Goal: Task Accomplishment & Management: Manage account settings

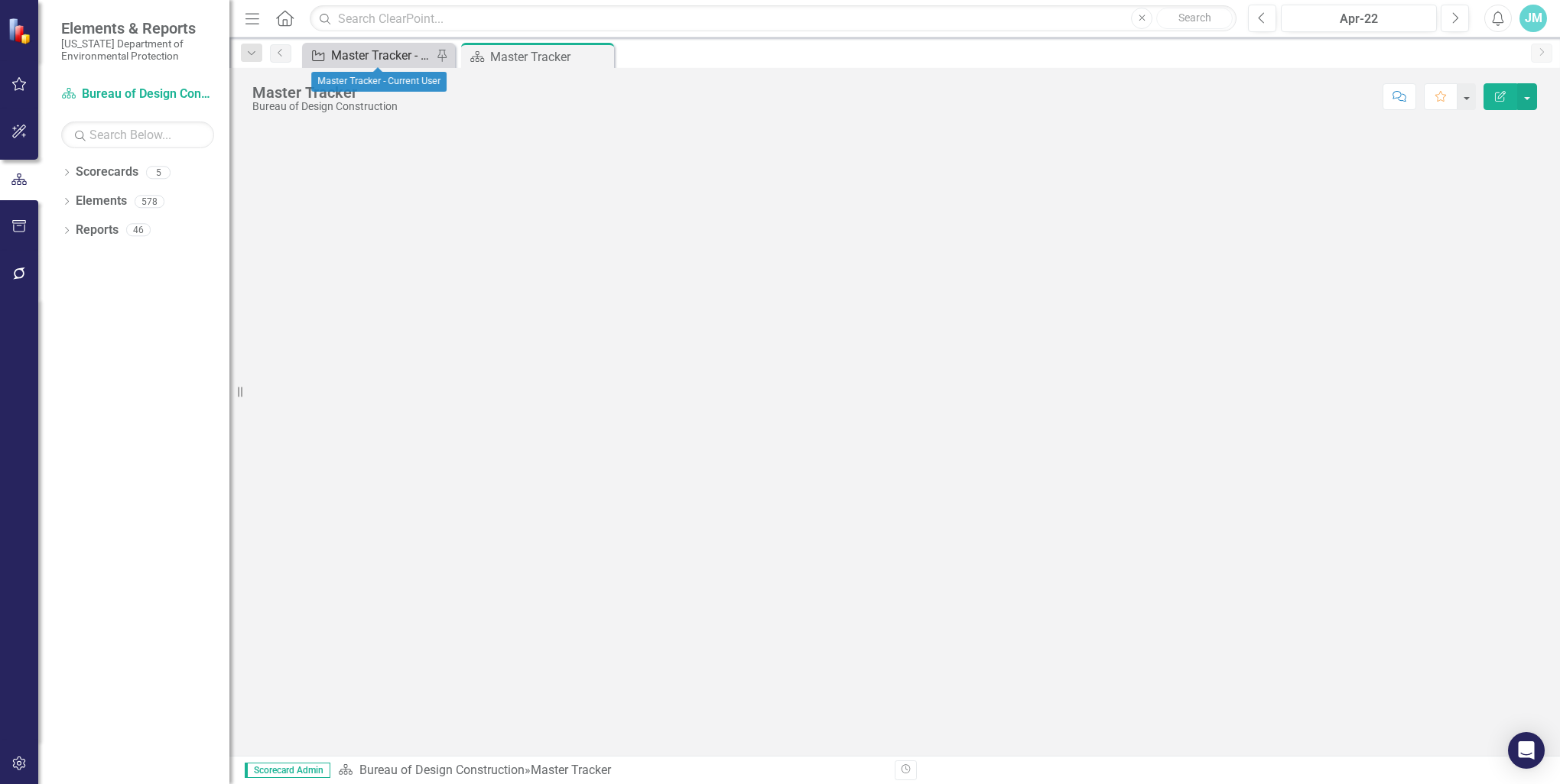
click at [360, 57] on div "Master Tracker - Current User" at bounding box center [382, 56] width 101 height 19
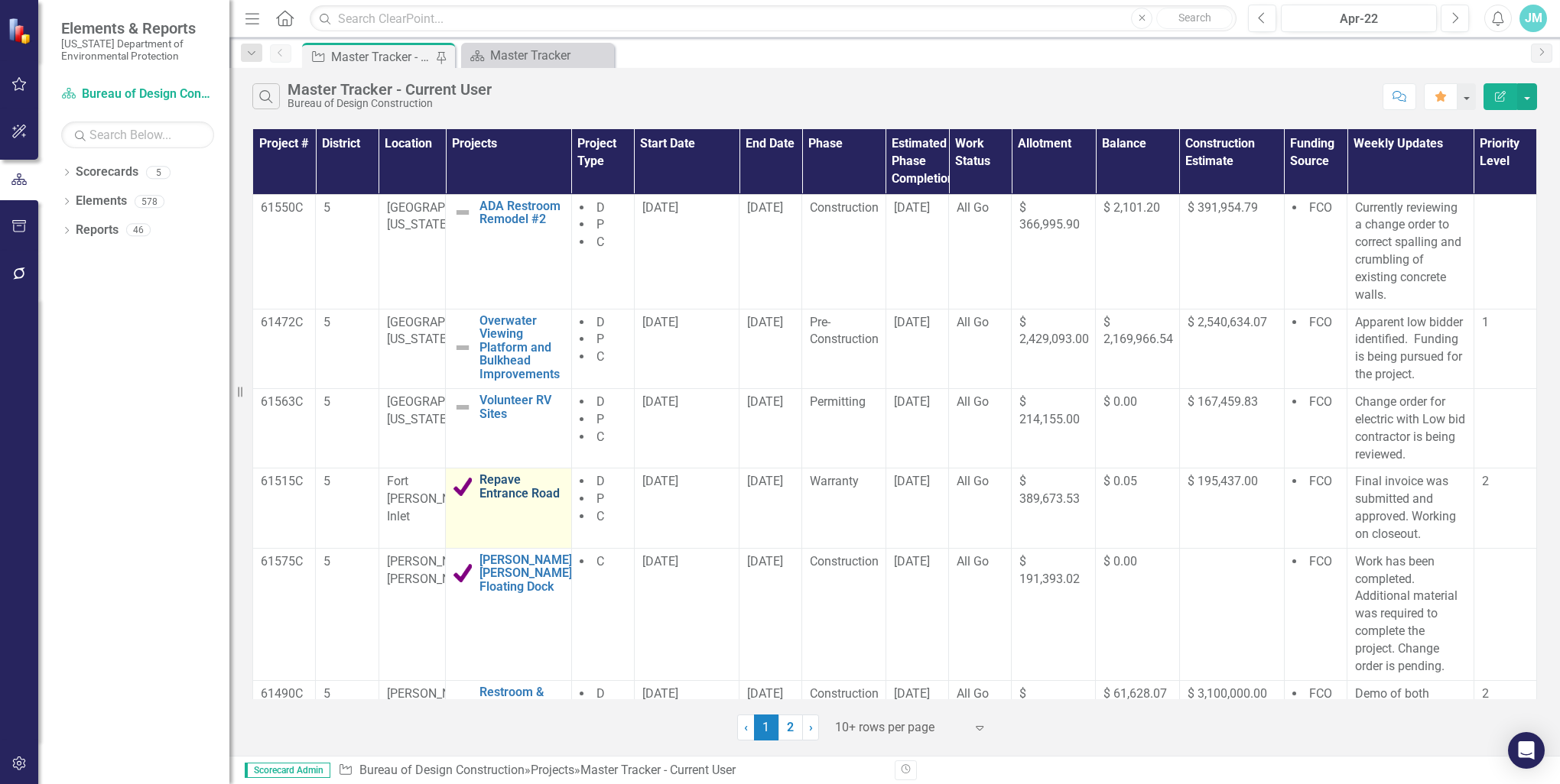
click at [515, 488] on link "Repave Entrance Road" at bounding box center [520, 486] width 84 height 27
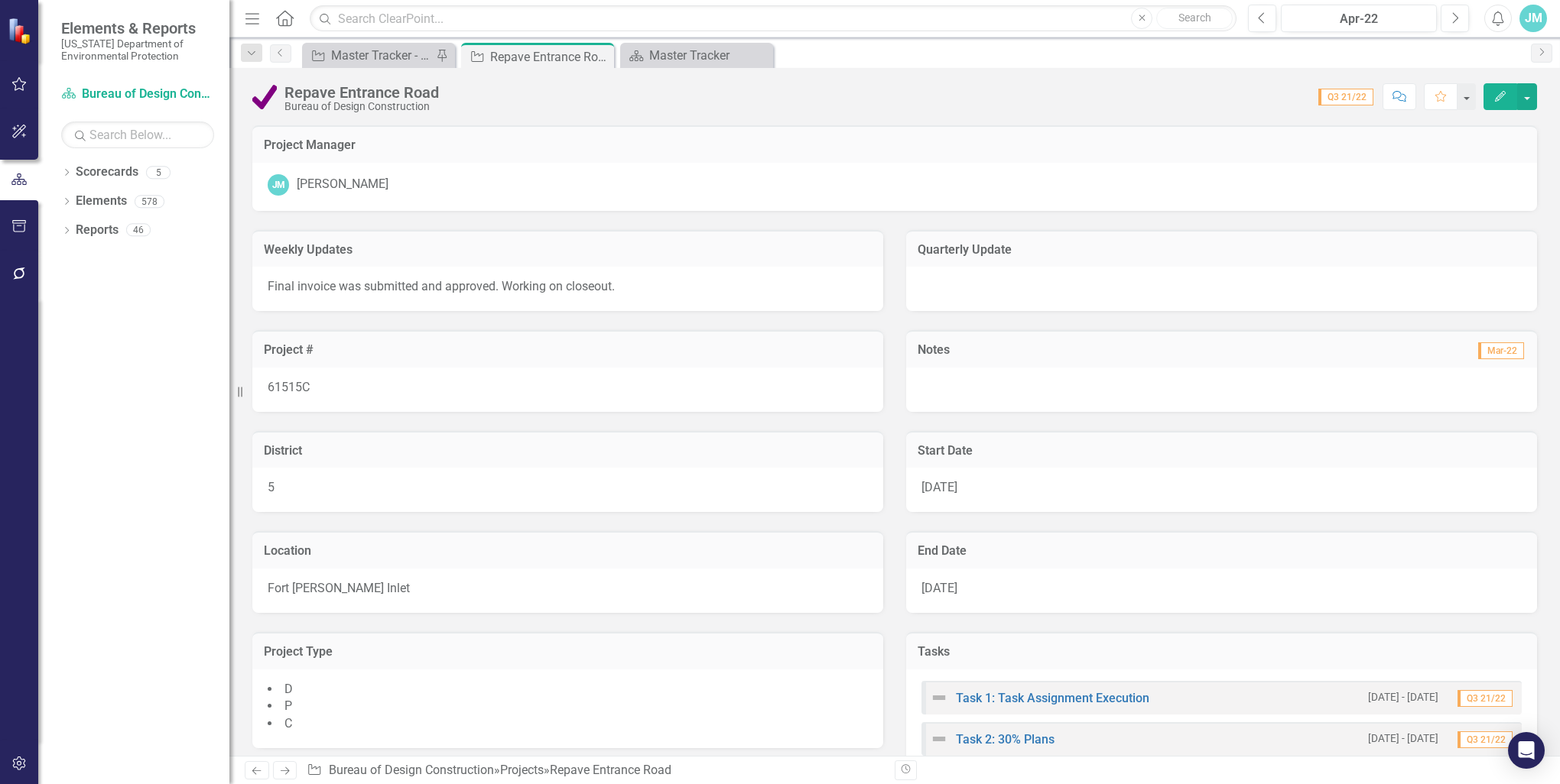
click at [1502, 89] on button "Edit" at bounding box center [1499, 96] width 34 height 27
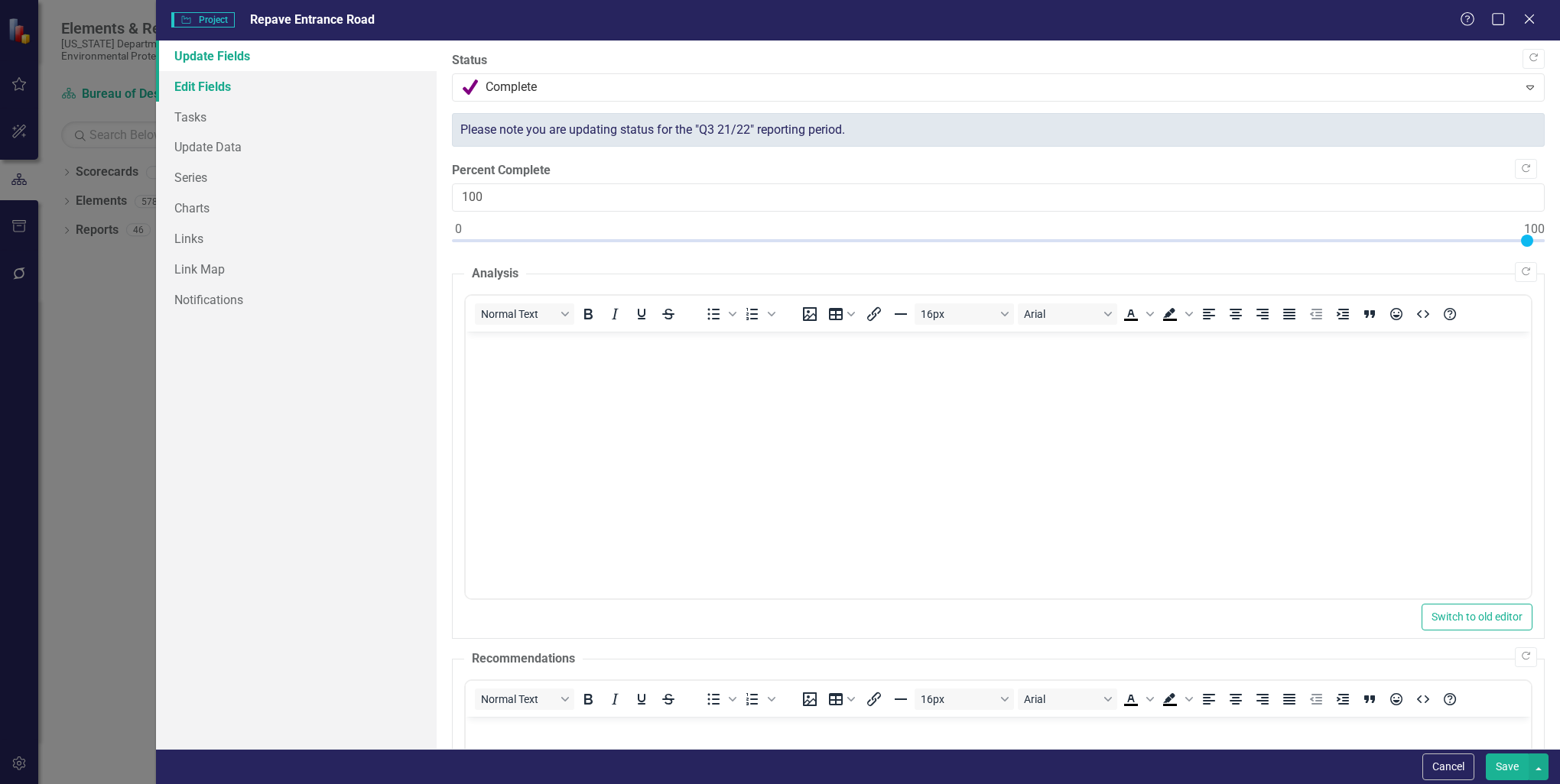
click at [225, 85] on link "Edit Fields" at bounding box center [296, 87] width 280 height 31
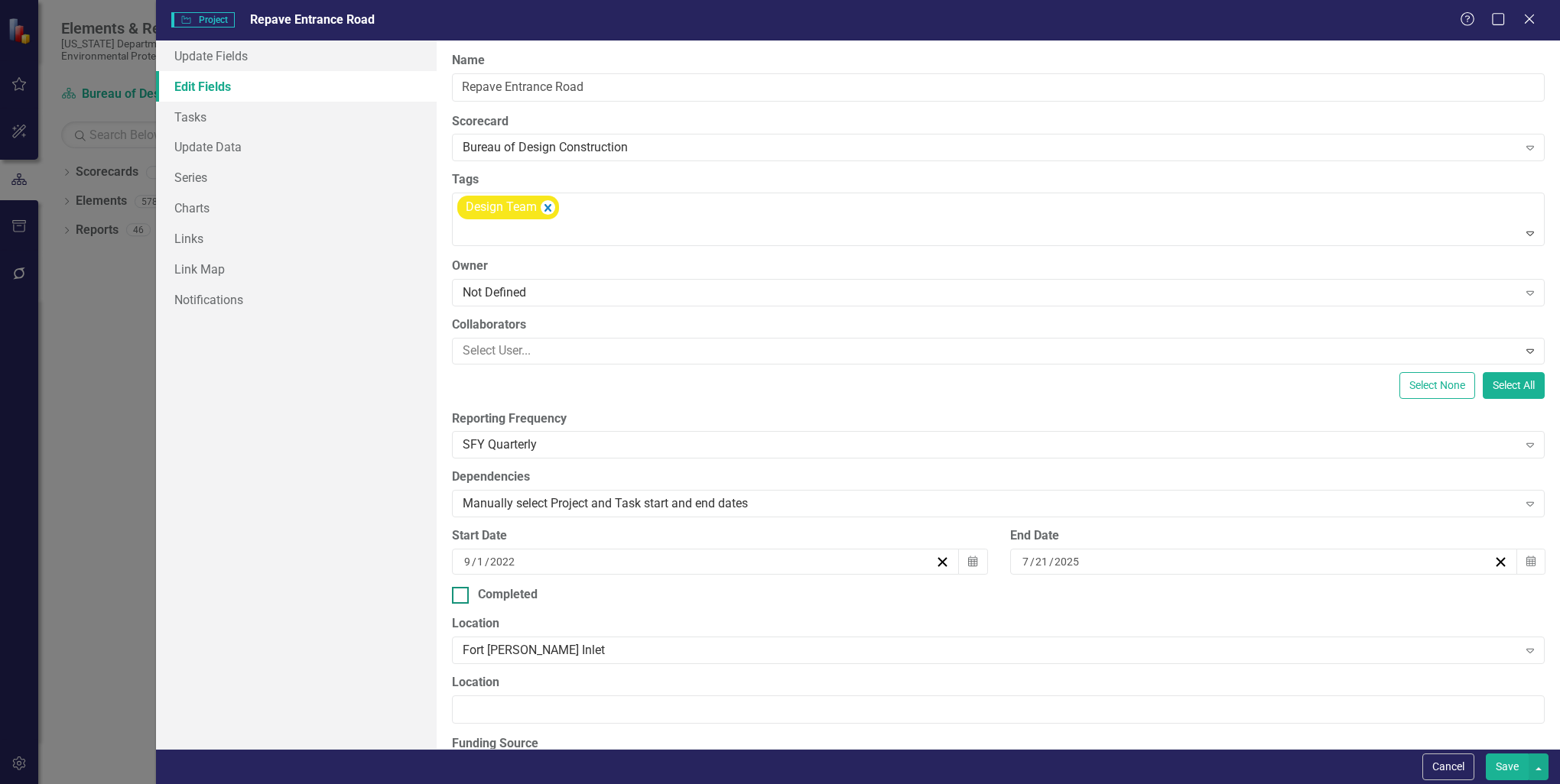
click at [459, 599] on div at bounding box center [460, 594] width 16 height 16
click at [459, 597] on input "Completed" at bounding box center [457, 591] width 10 height 10
checkbox input "true"
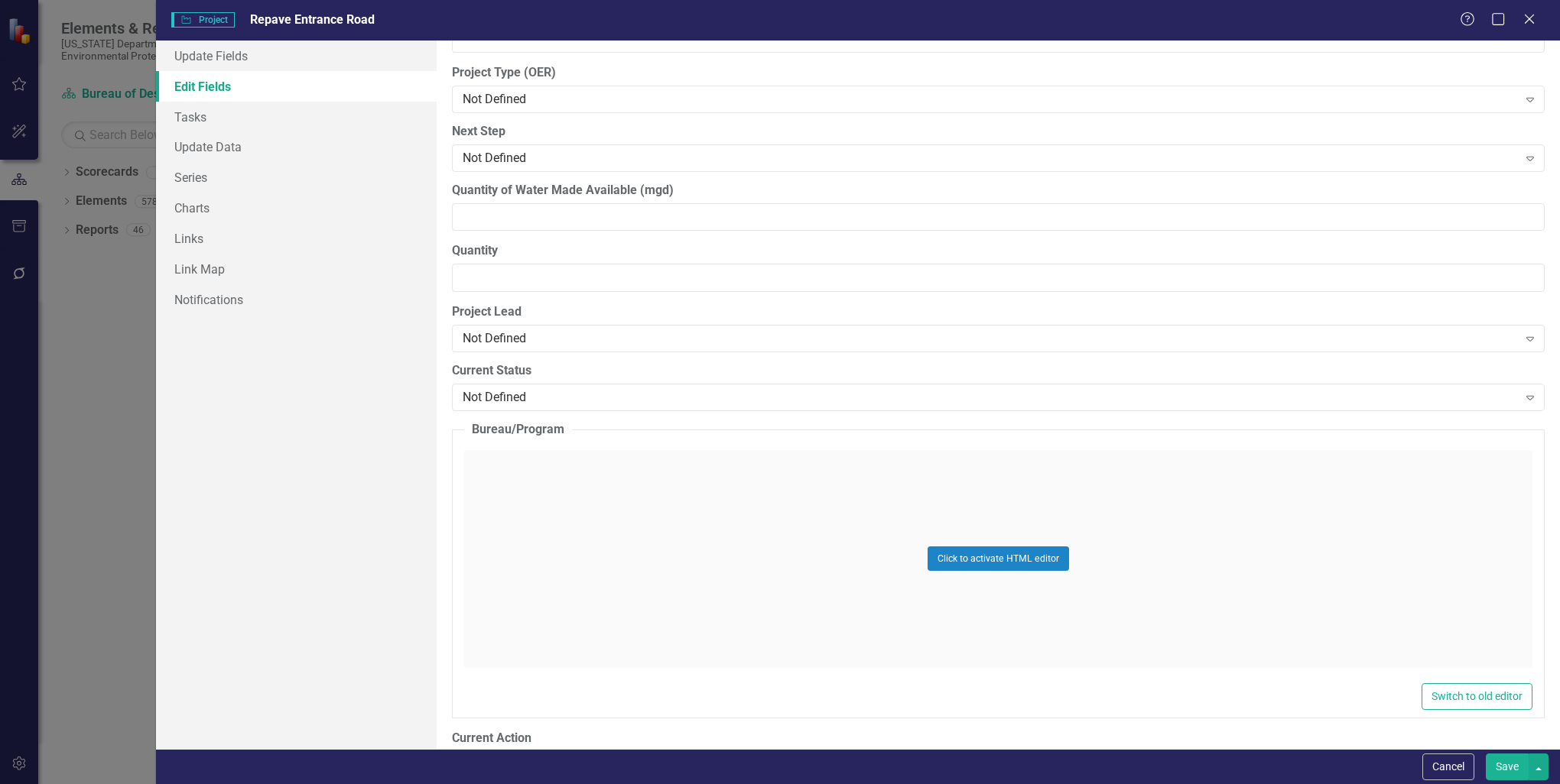
scroll to position [1222, 0]
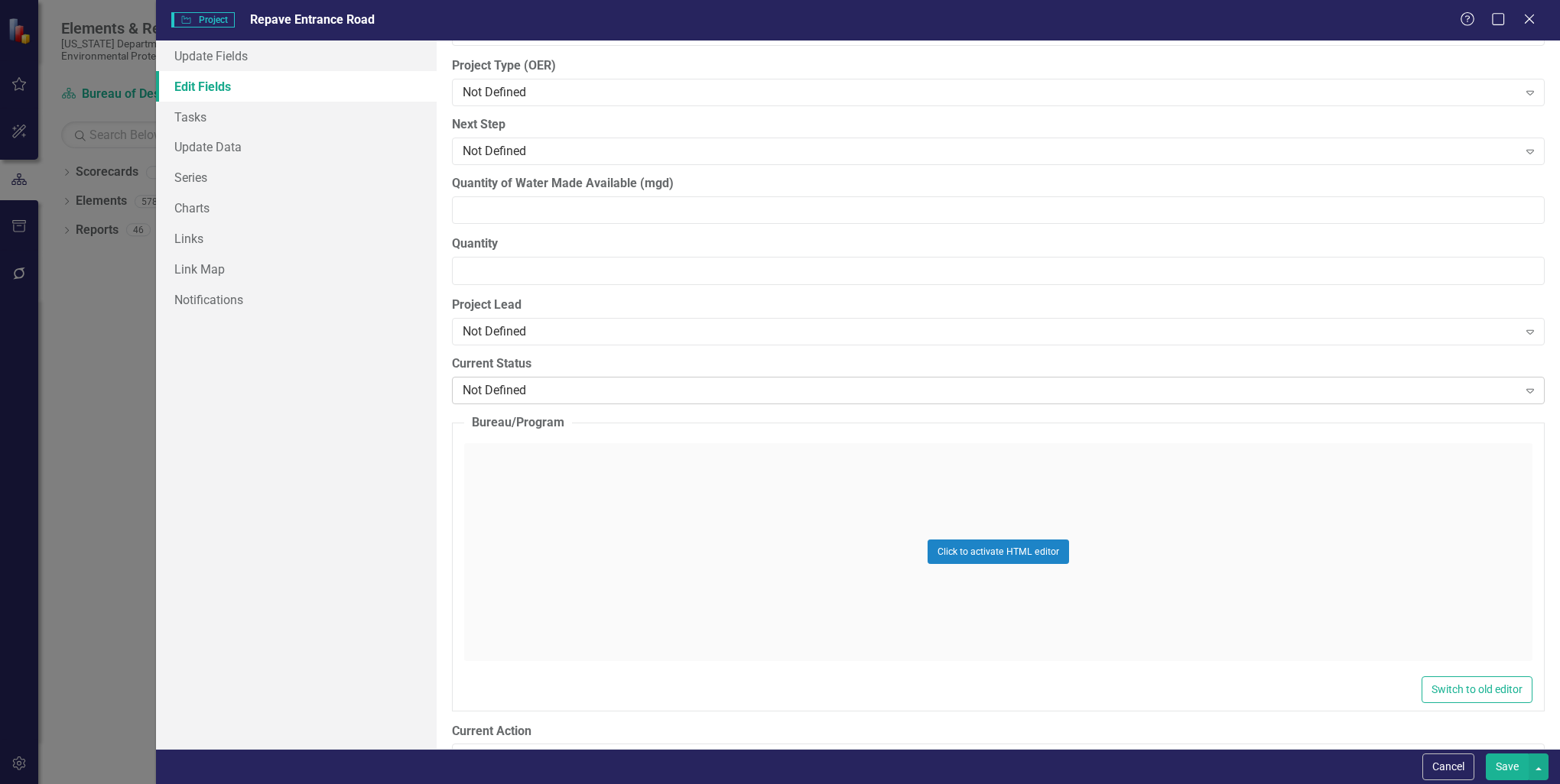
click at [1522, 384] on icon "Expand" at bounding box center [1530, 390] width 15 height 13
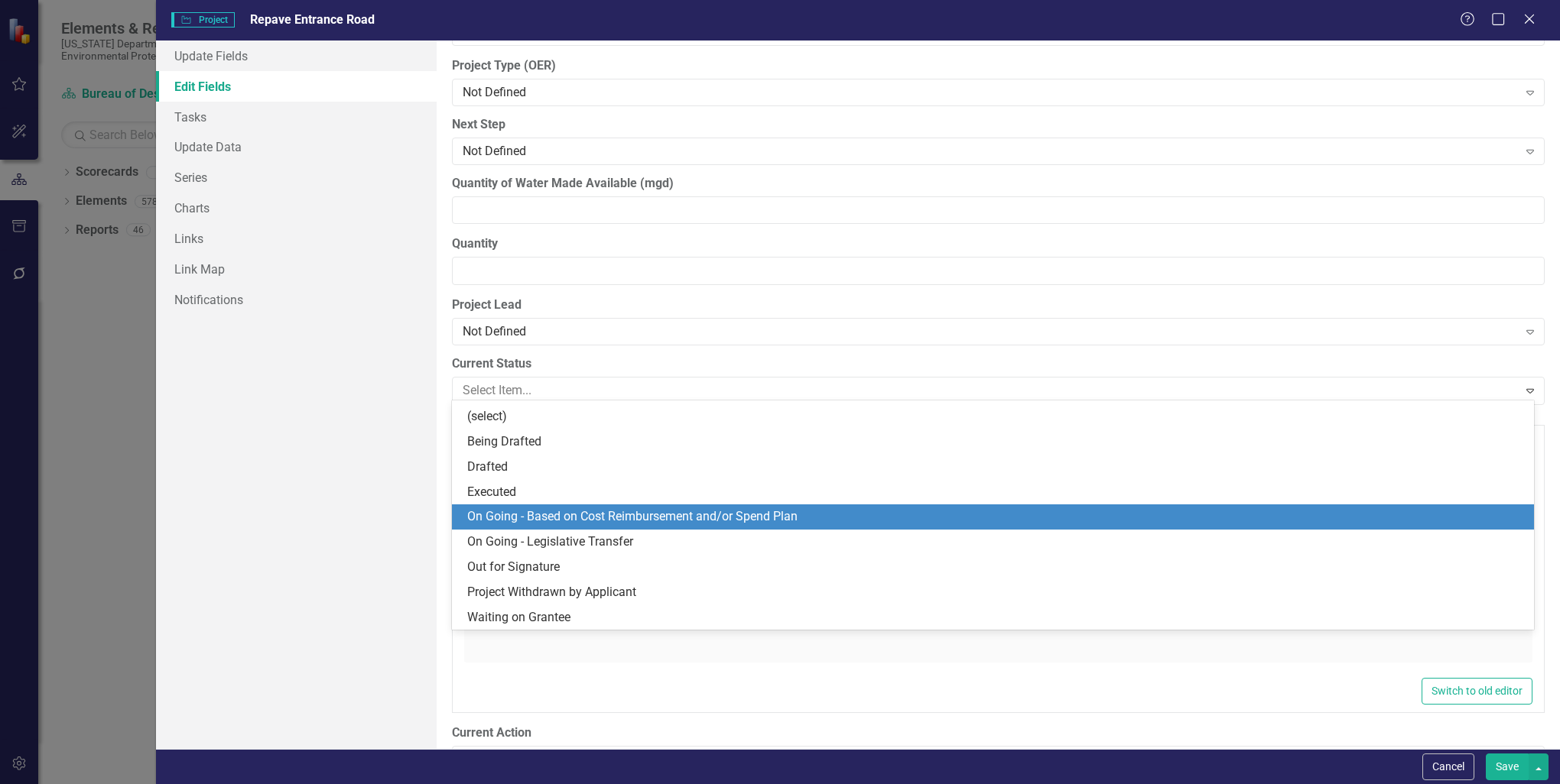
scroll to position [0, 0]
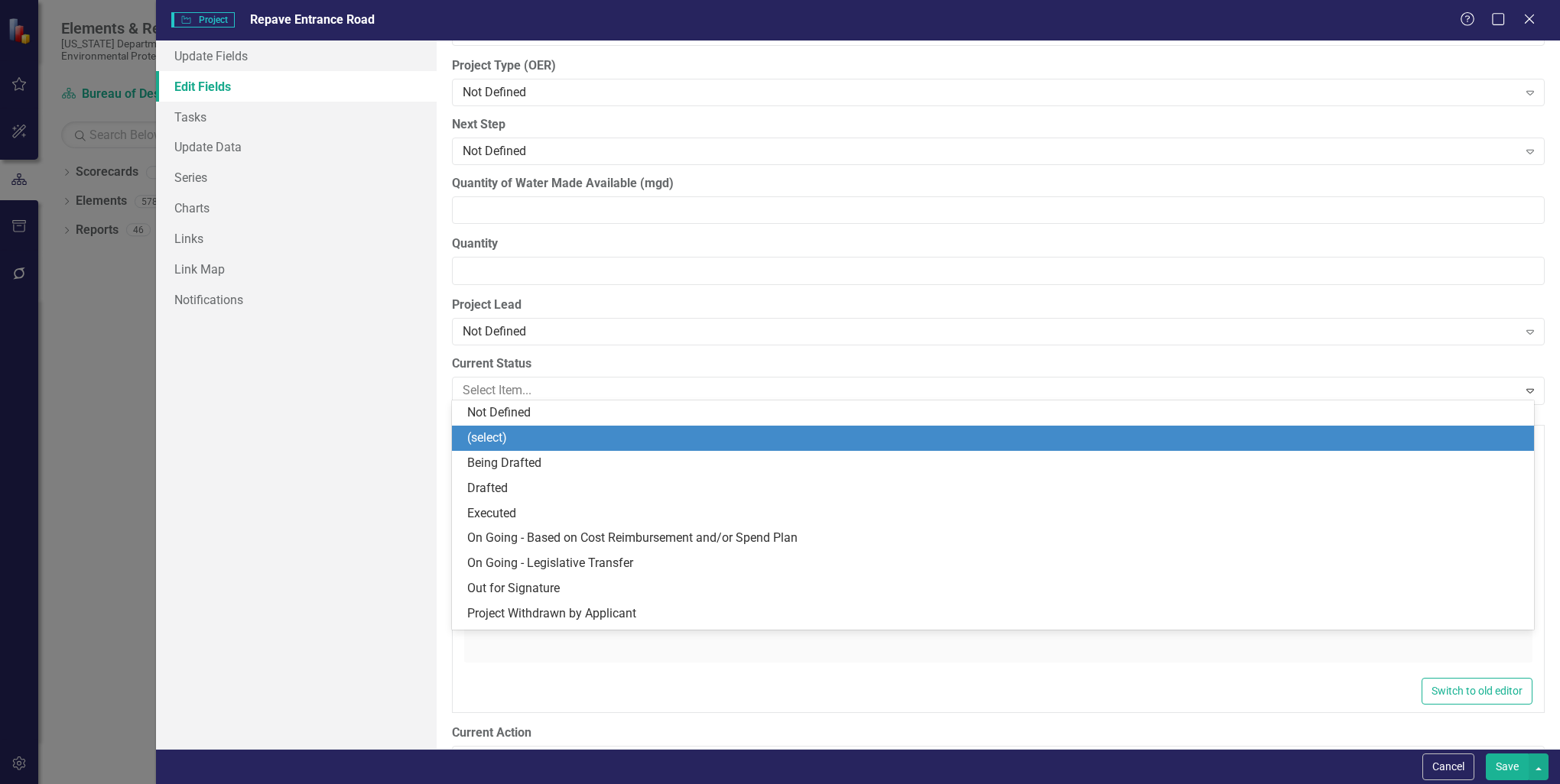
click at [499, 438] on div "(select)" at bounding box center [995, 438] width 1057 height 17
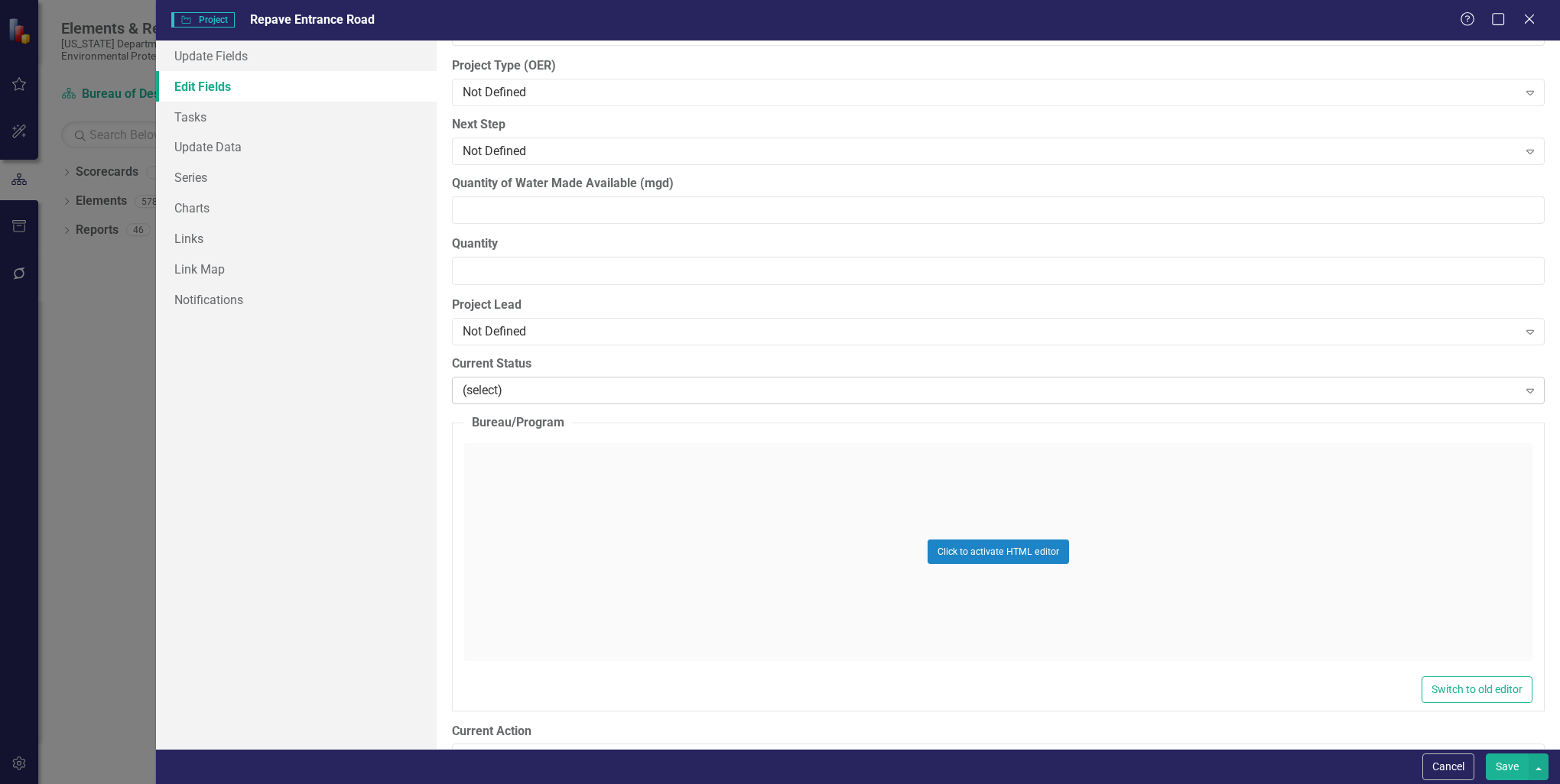
click at [505, 381] on div "(select)" at bounding box center [990, 390] width 1054 height 17
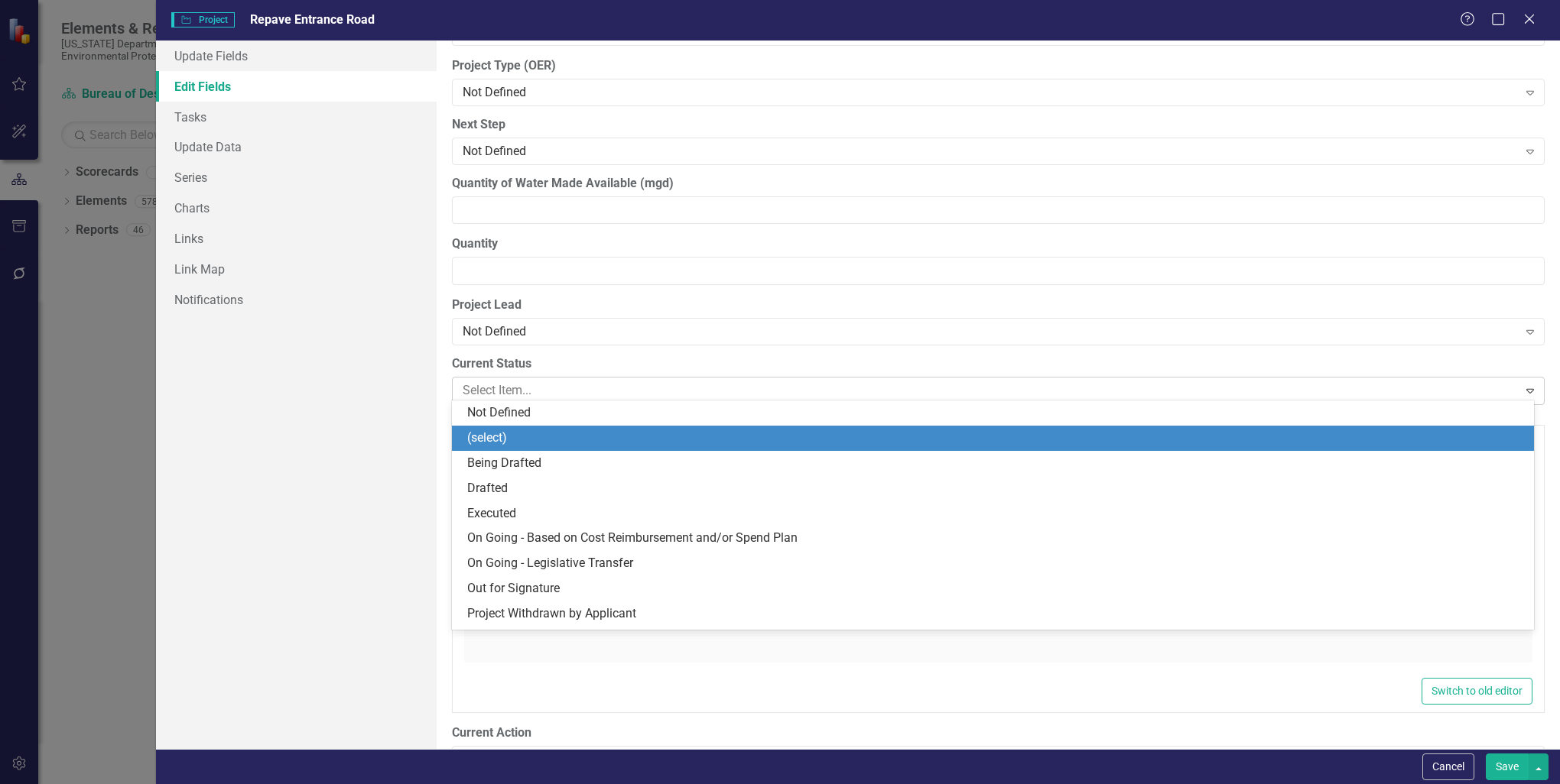
scroll to position [21, 0]
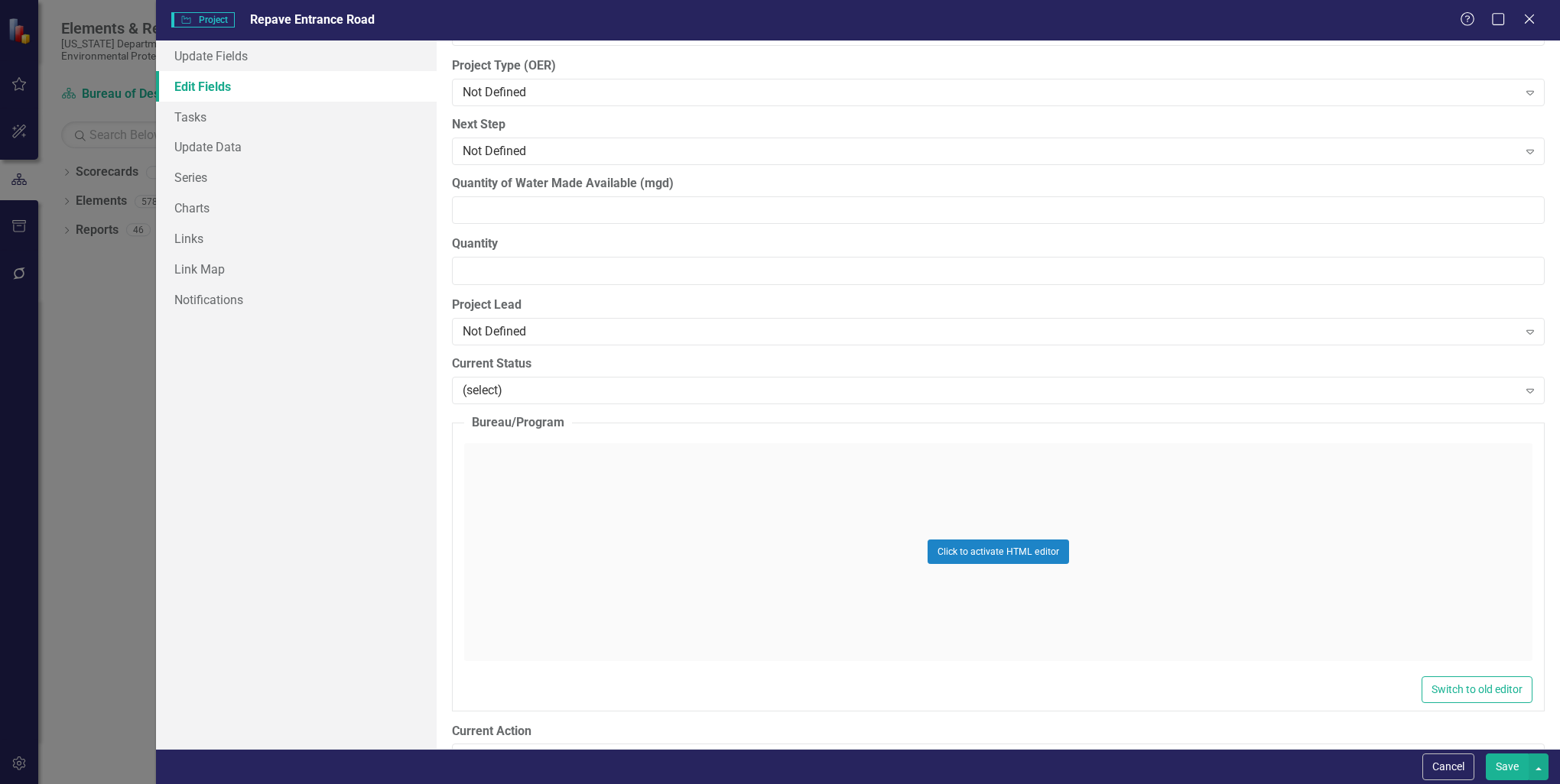
click at [590, 395] on div "(select) Expand" at bounding box center [998, 390] width 1093 height 28
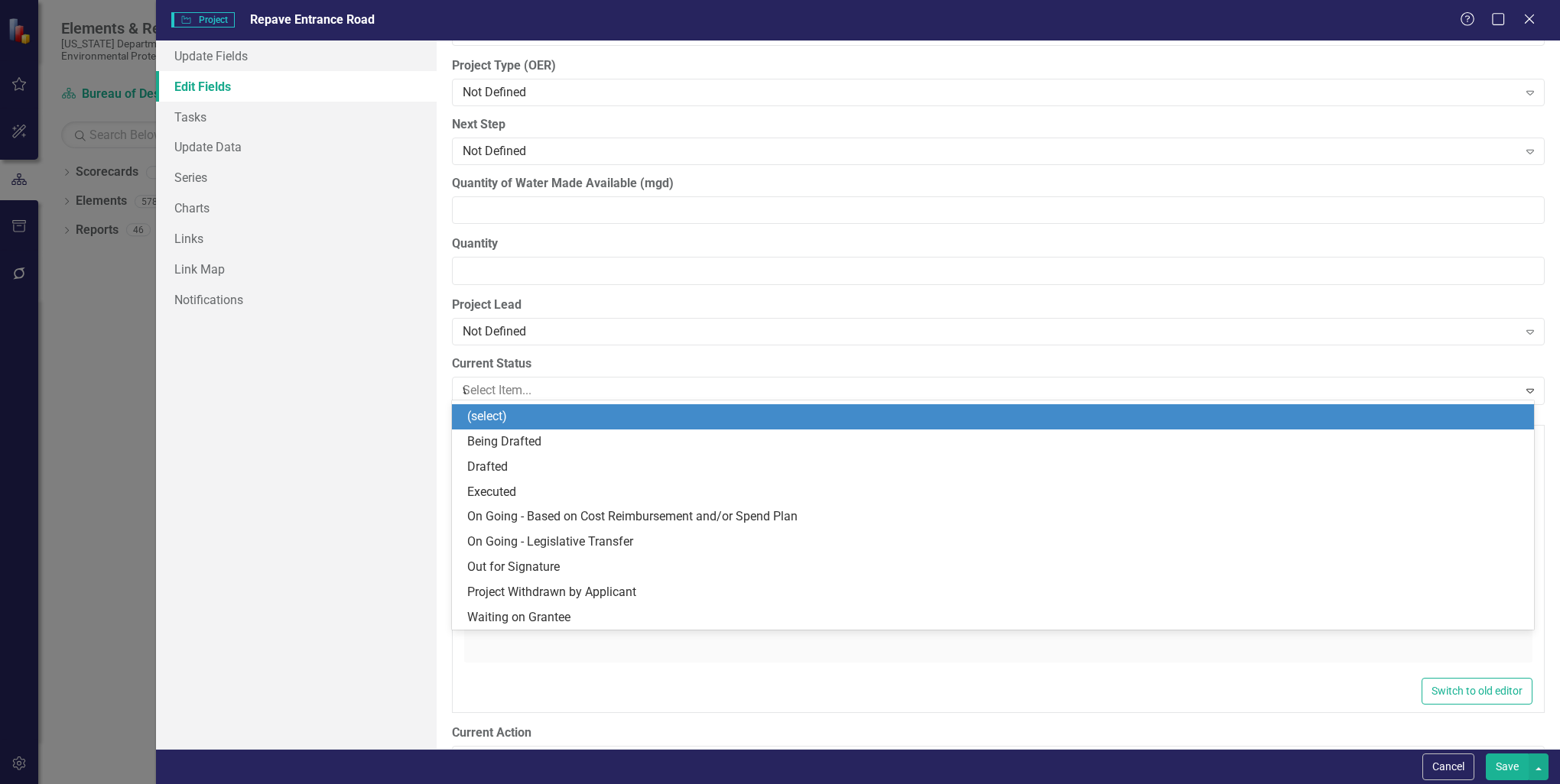
scroll to position [0, 0]
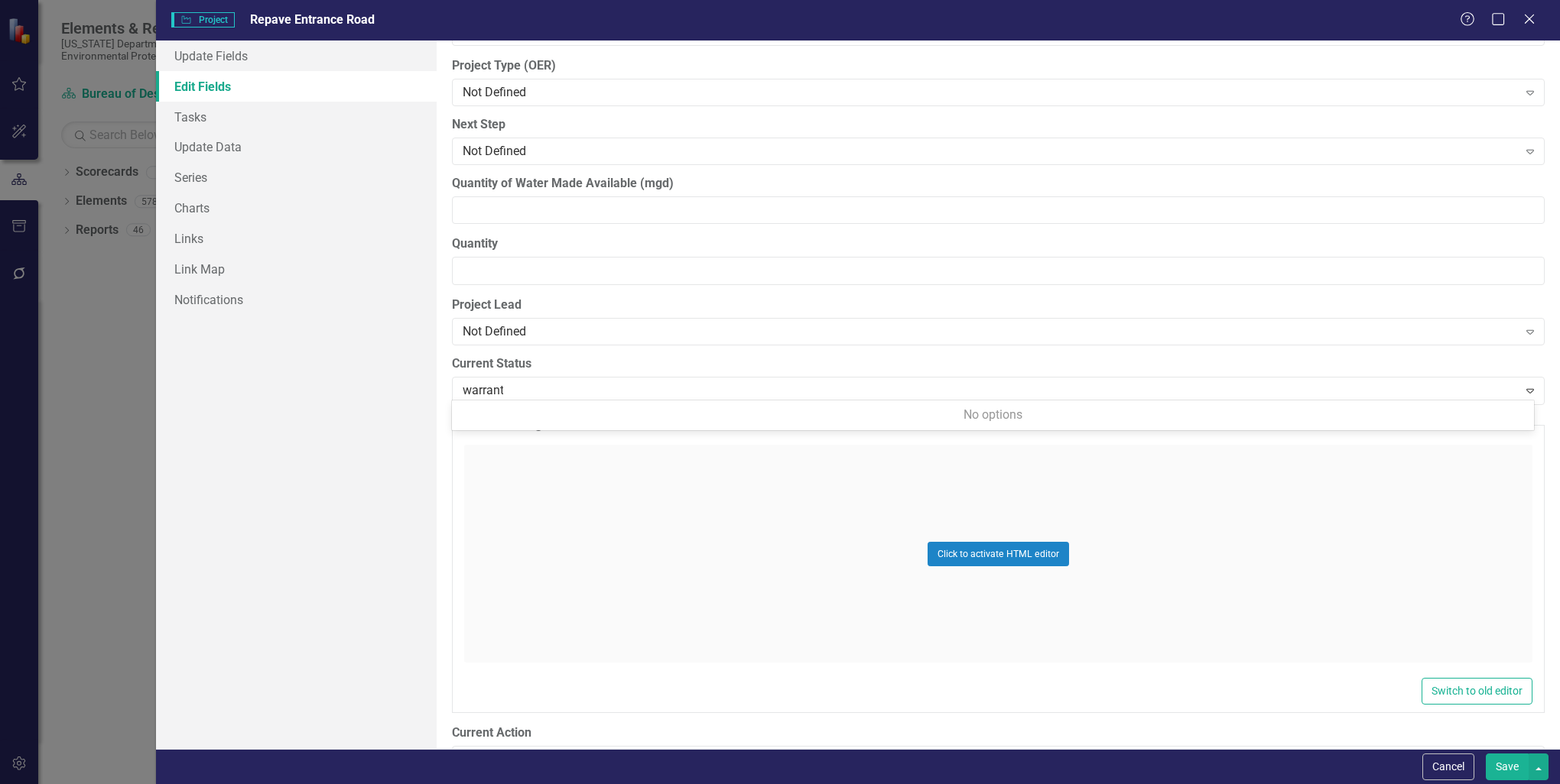
type input "warranty"
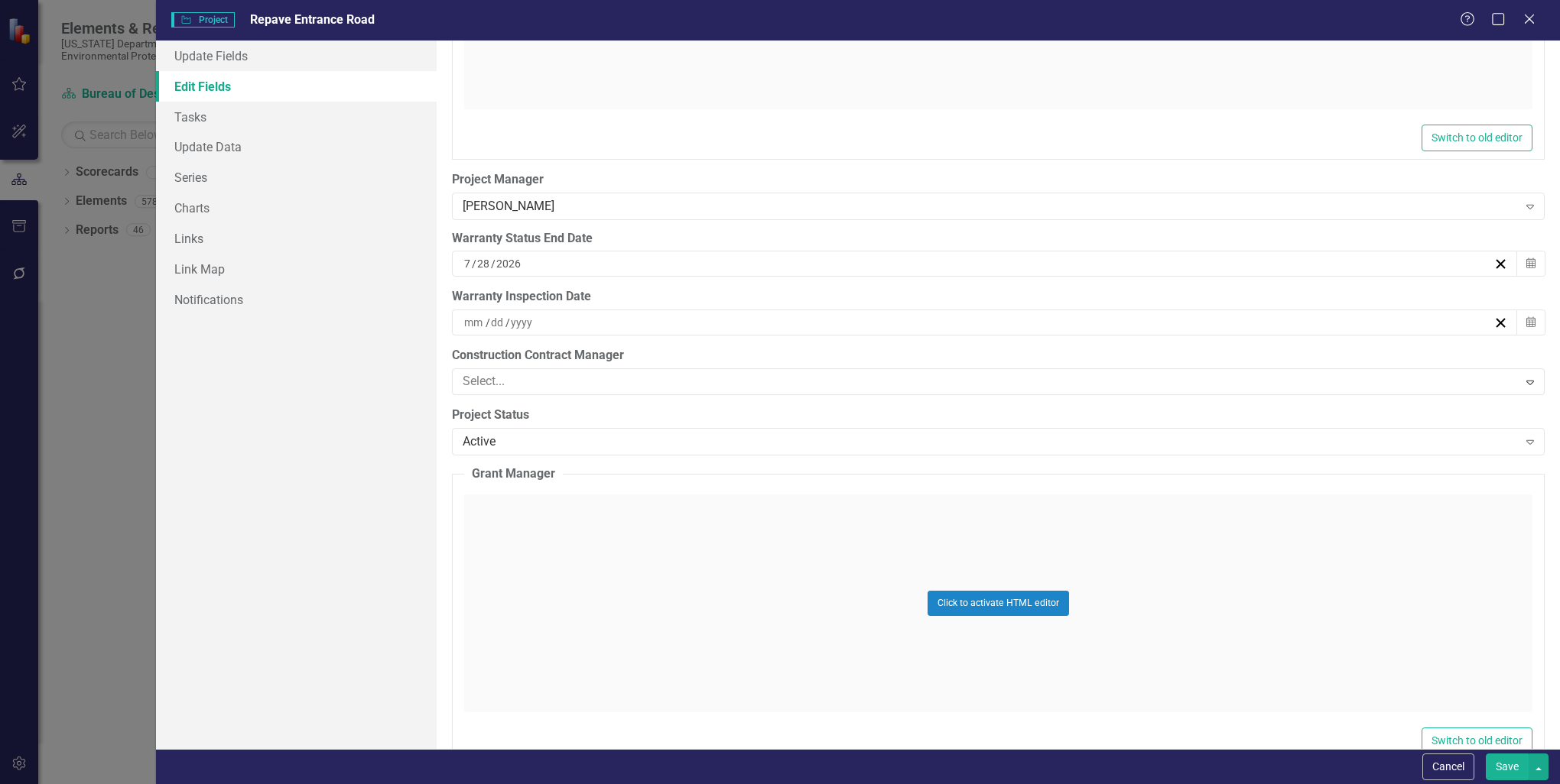
scroll to position [4736, 0]
click at [546, 317] on div "/ /" at bounding box center [977, 325] width 1031 height 15
click at [1060, 350] on button "›" at bounding box center [1062, 350] width 34 height 34
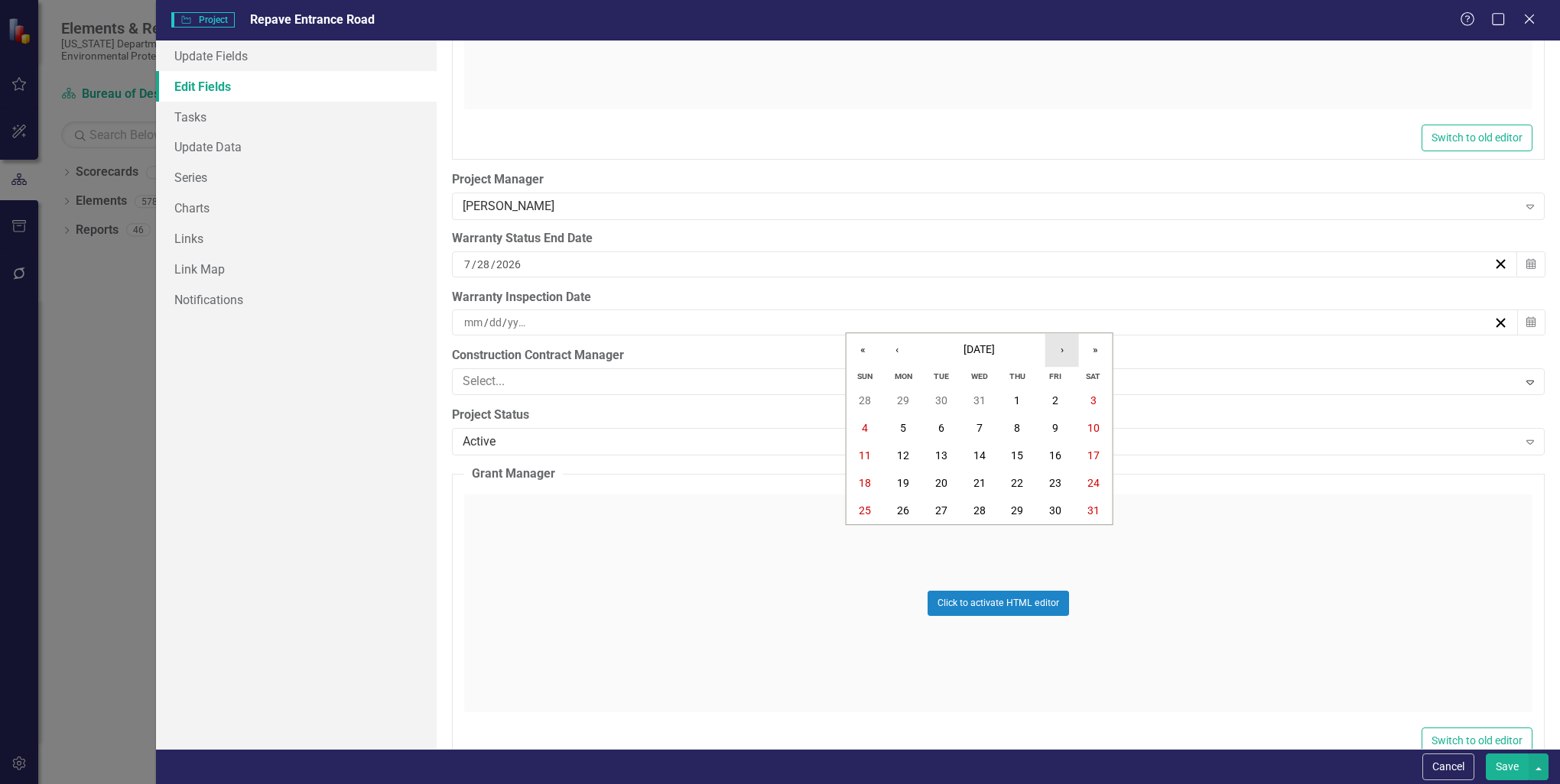
click at [1060, 350] on button "›" at bounding box center [1062, 350] width 34 height 34
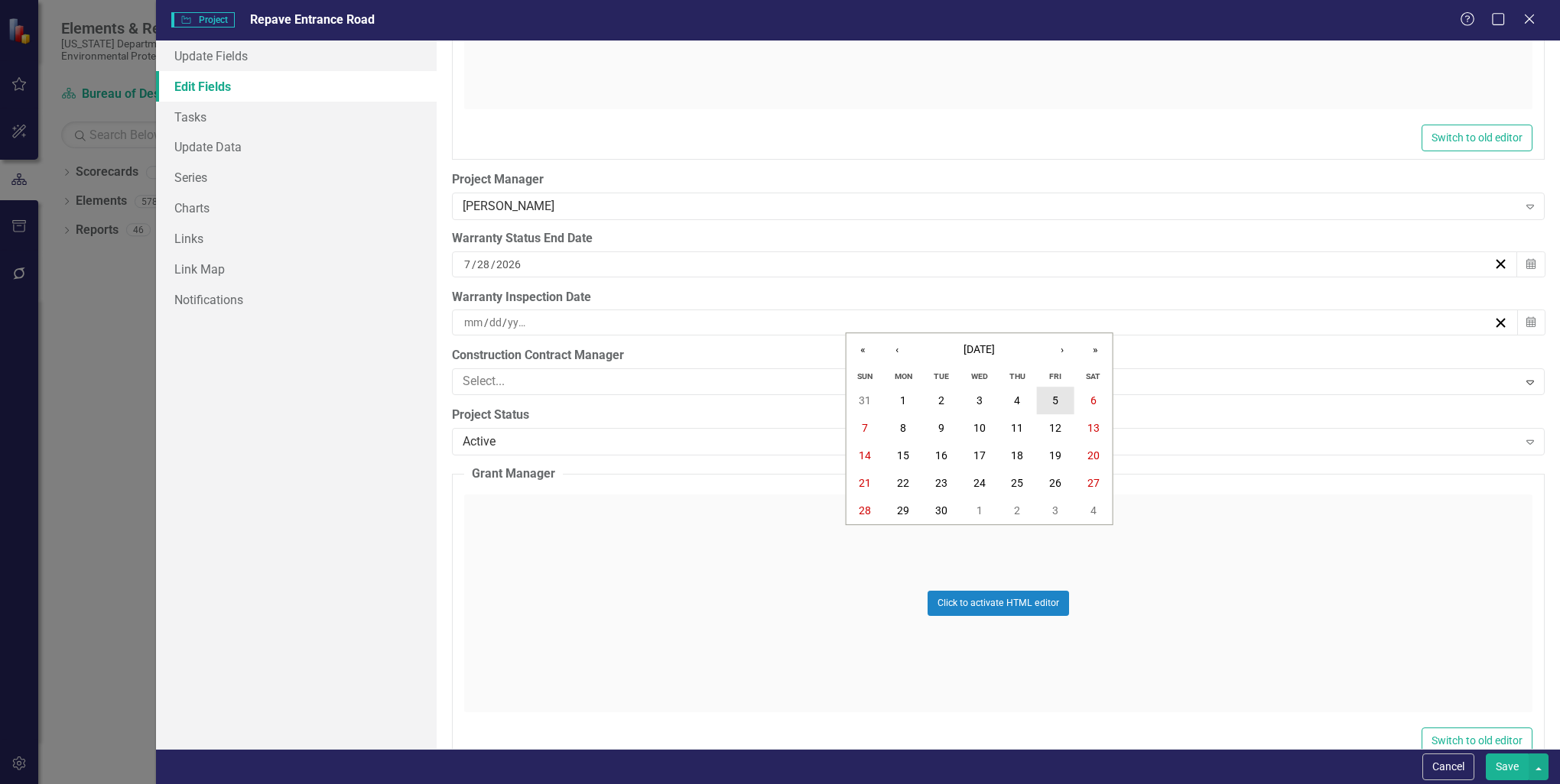
click at [1056, 402] on abbr "5" at bounding box center [1055, 400] width 6 height 13
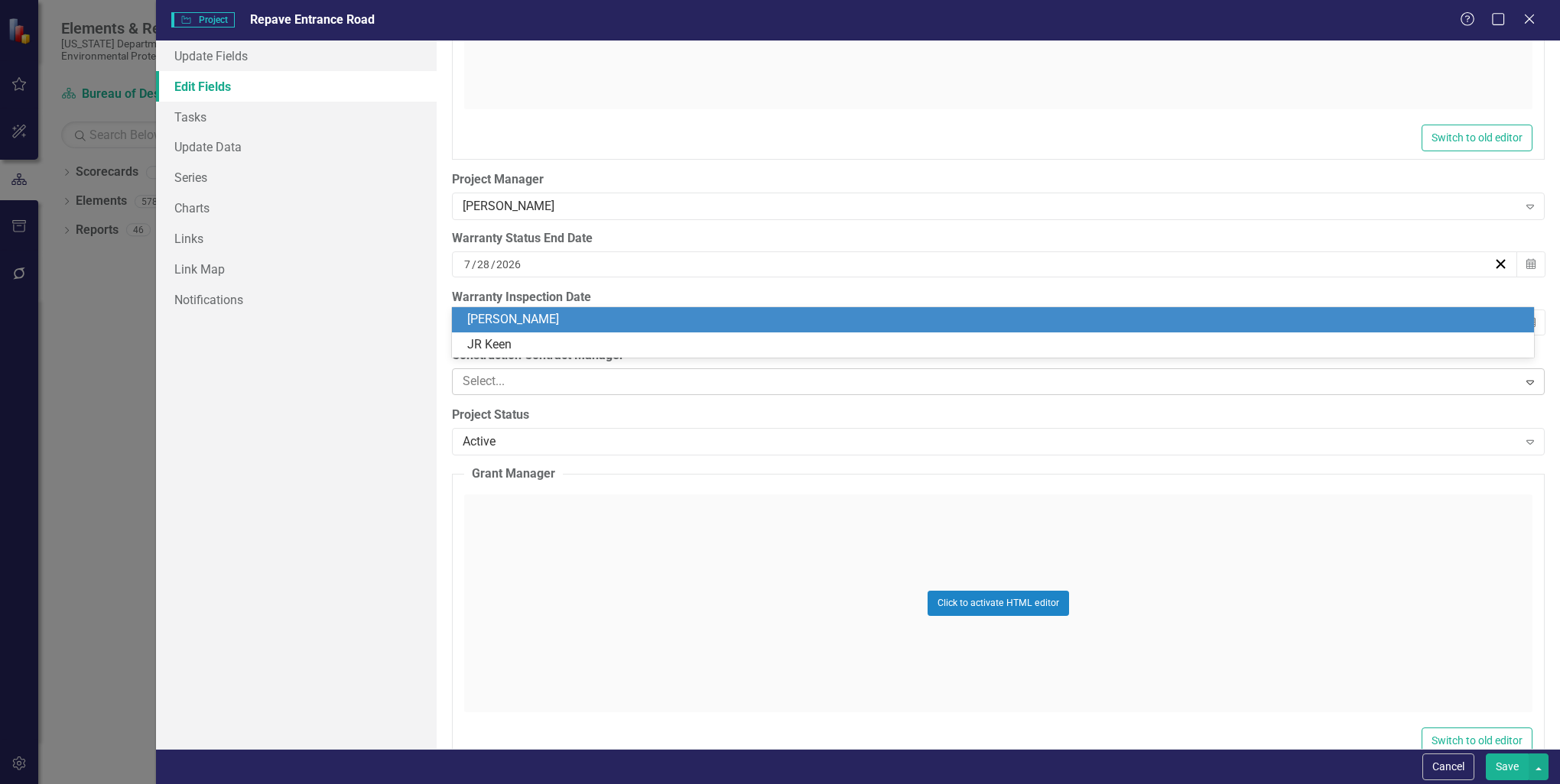
click at [1526, 380] on icon at bounding box center [1530, 382] width 8 height 5
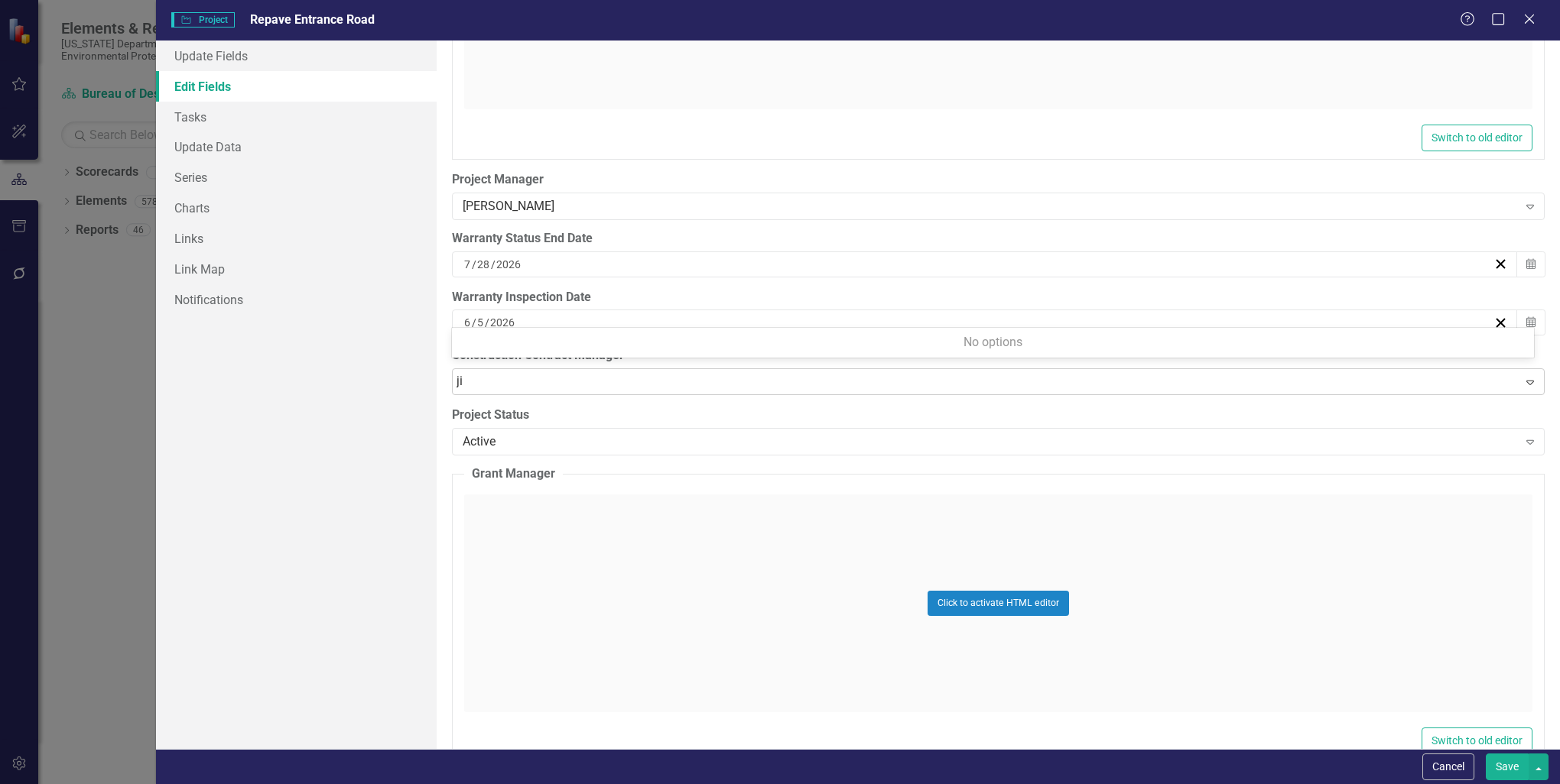
type input "[PERSON_NAME]"
click at [503, 378] on div at bounding box center [987, 381] width 1060 height 20
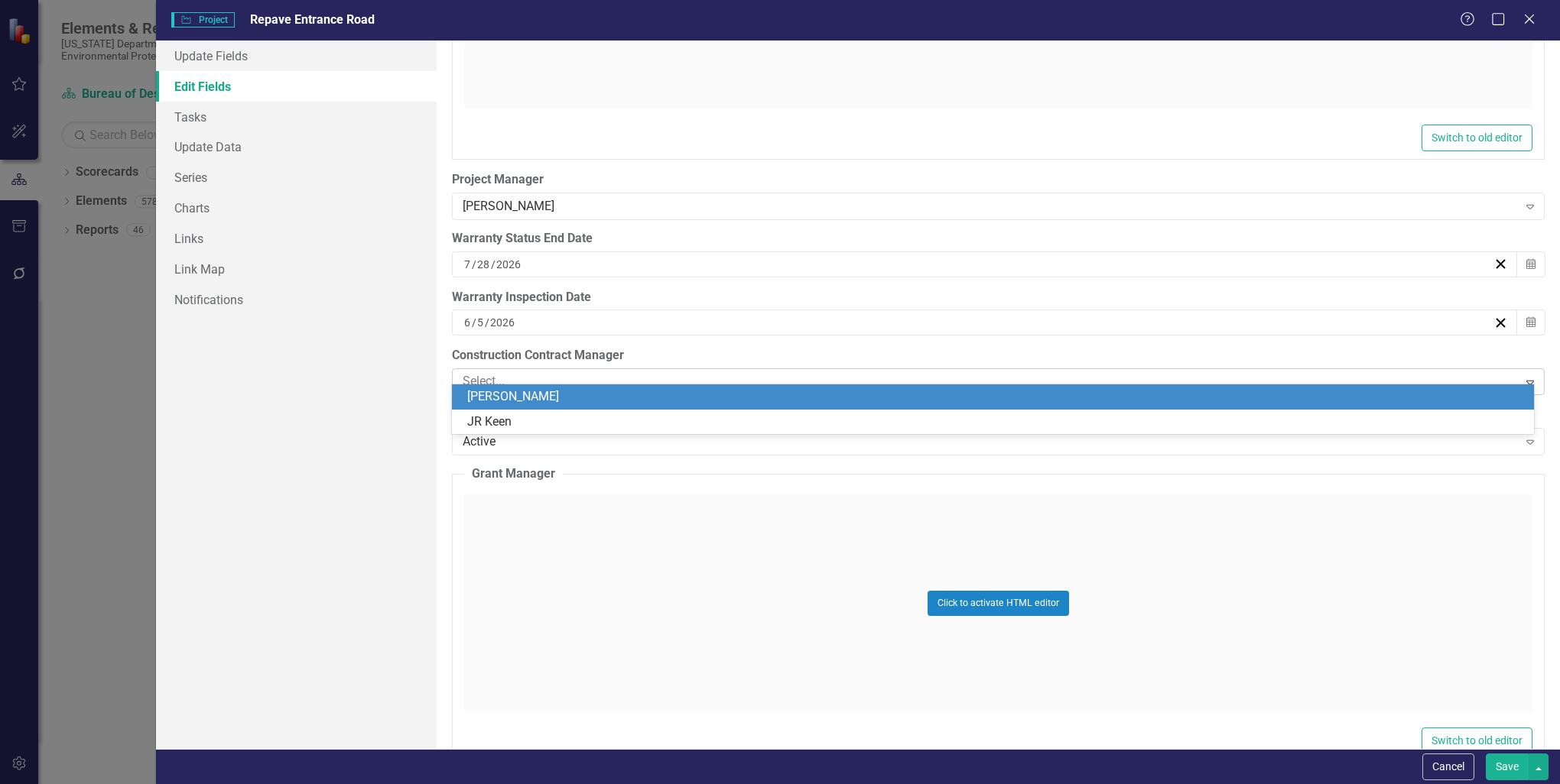
click at [516, 372] on div at bounding box center [987, 381] width 1060 height 20
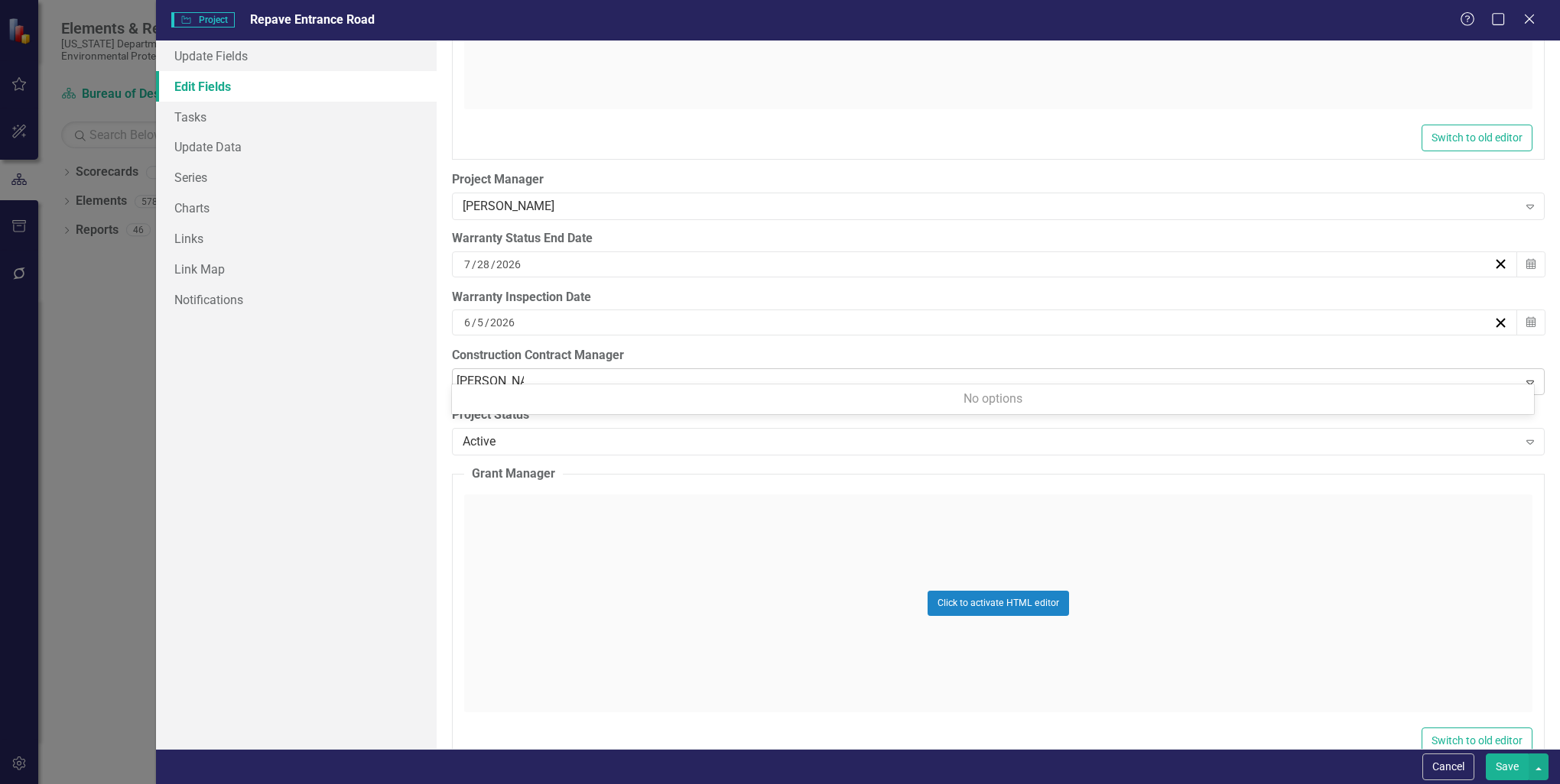
click at [492, 373] on input "[PERSON_NAME] <cGuire" at bounding box center [490, 381] width 67 height 17
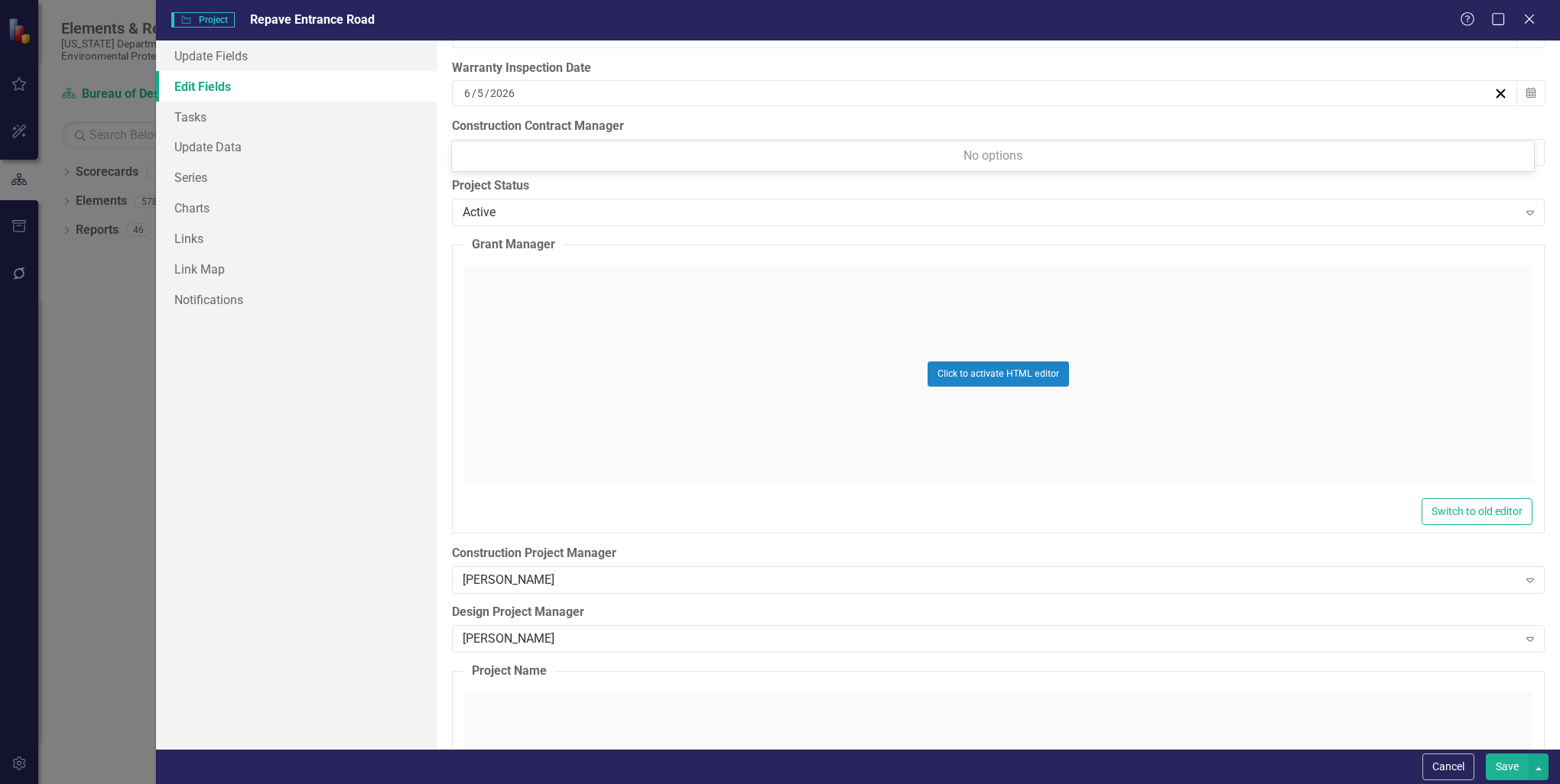
scroll to position [5194, 0]
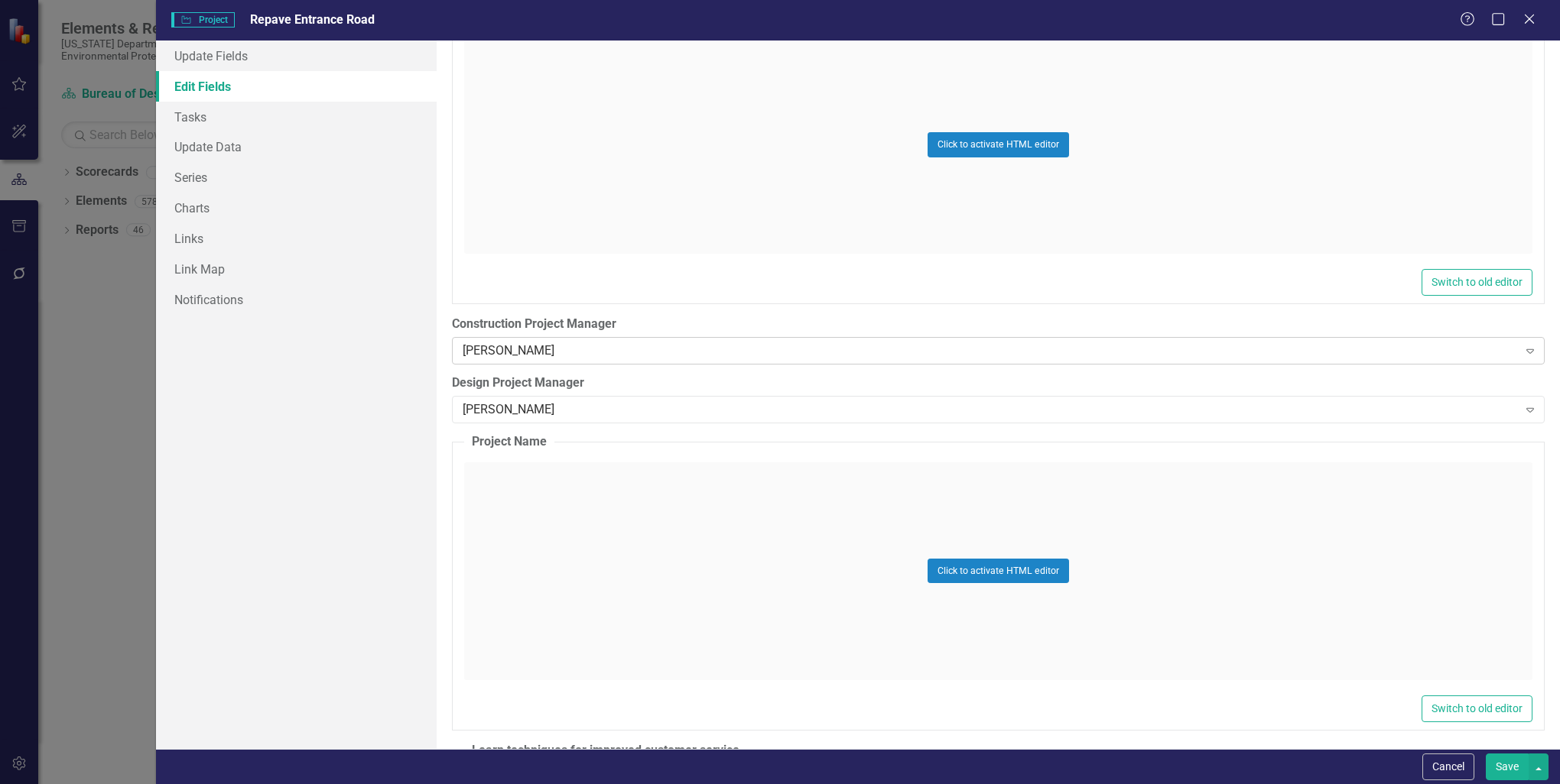
type input "[PERSON_NAME]"
click at [1522, 345] on icon "Expand" at bounding box center [1530, 351] width 15 height 13
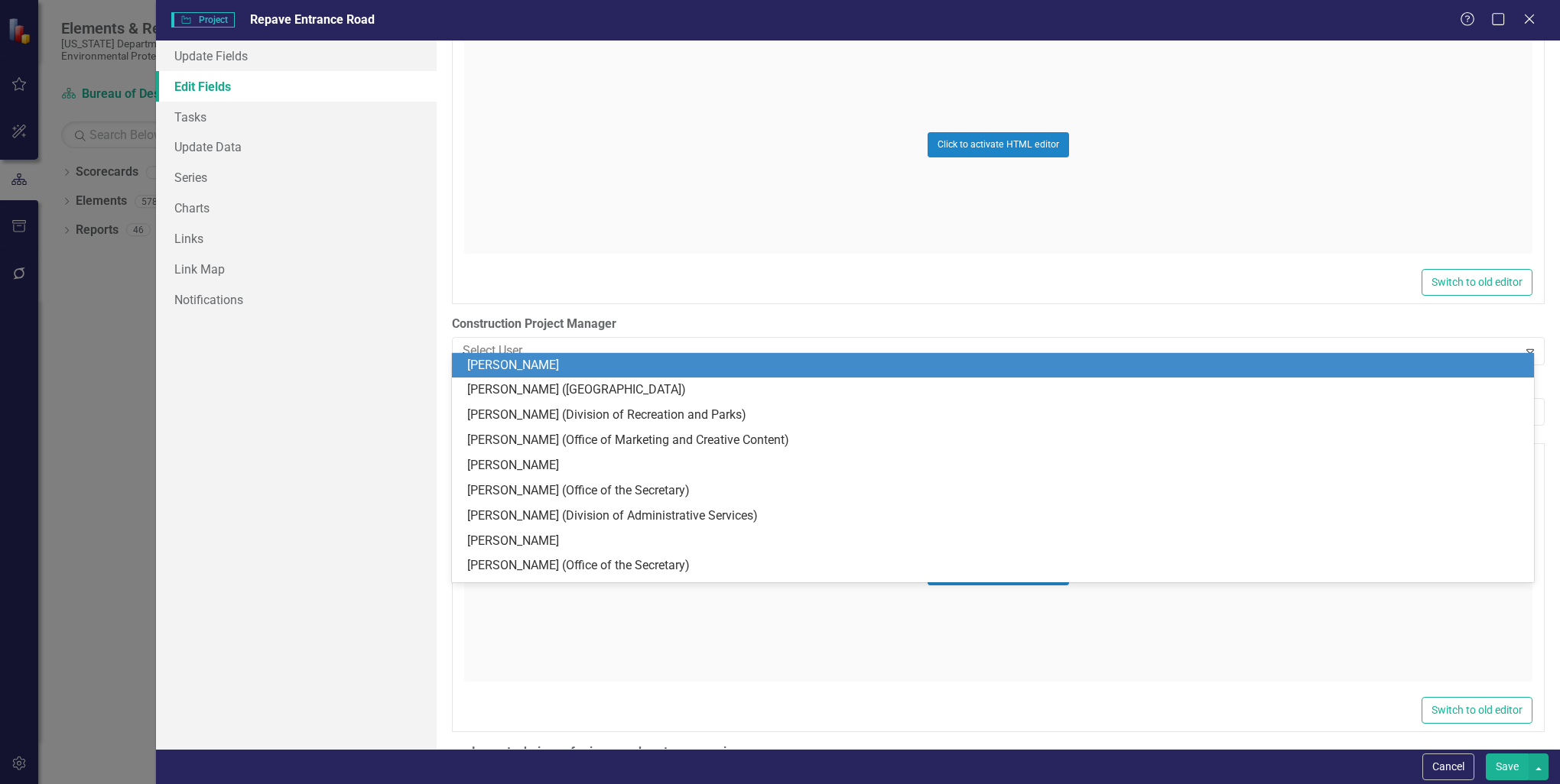
scroll to position [501, 0]
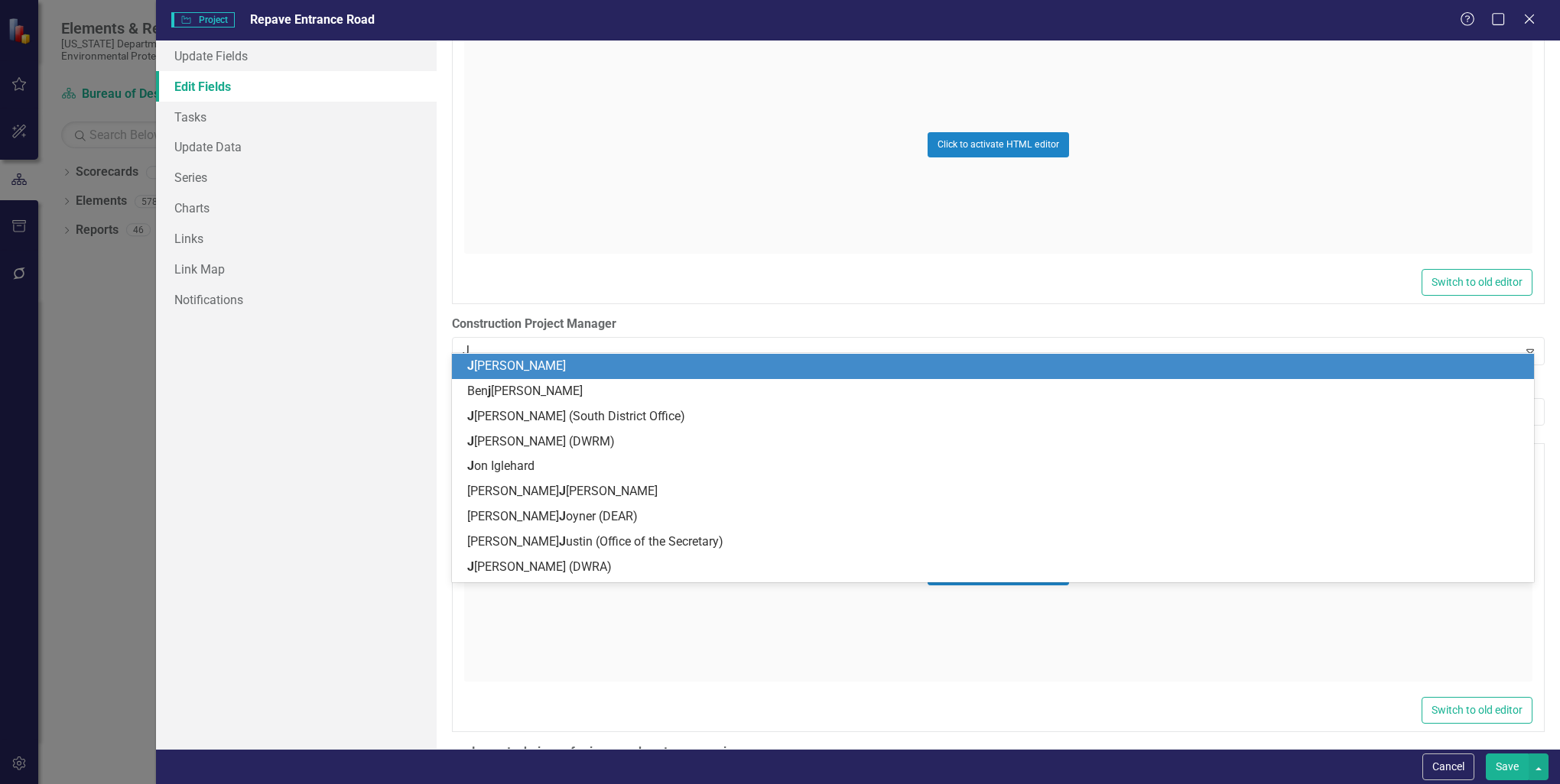
type input "Ji"
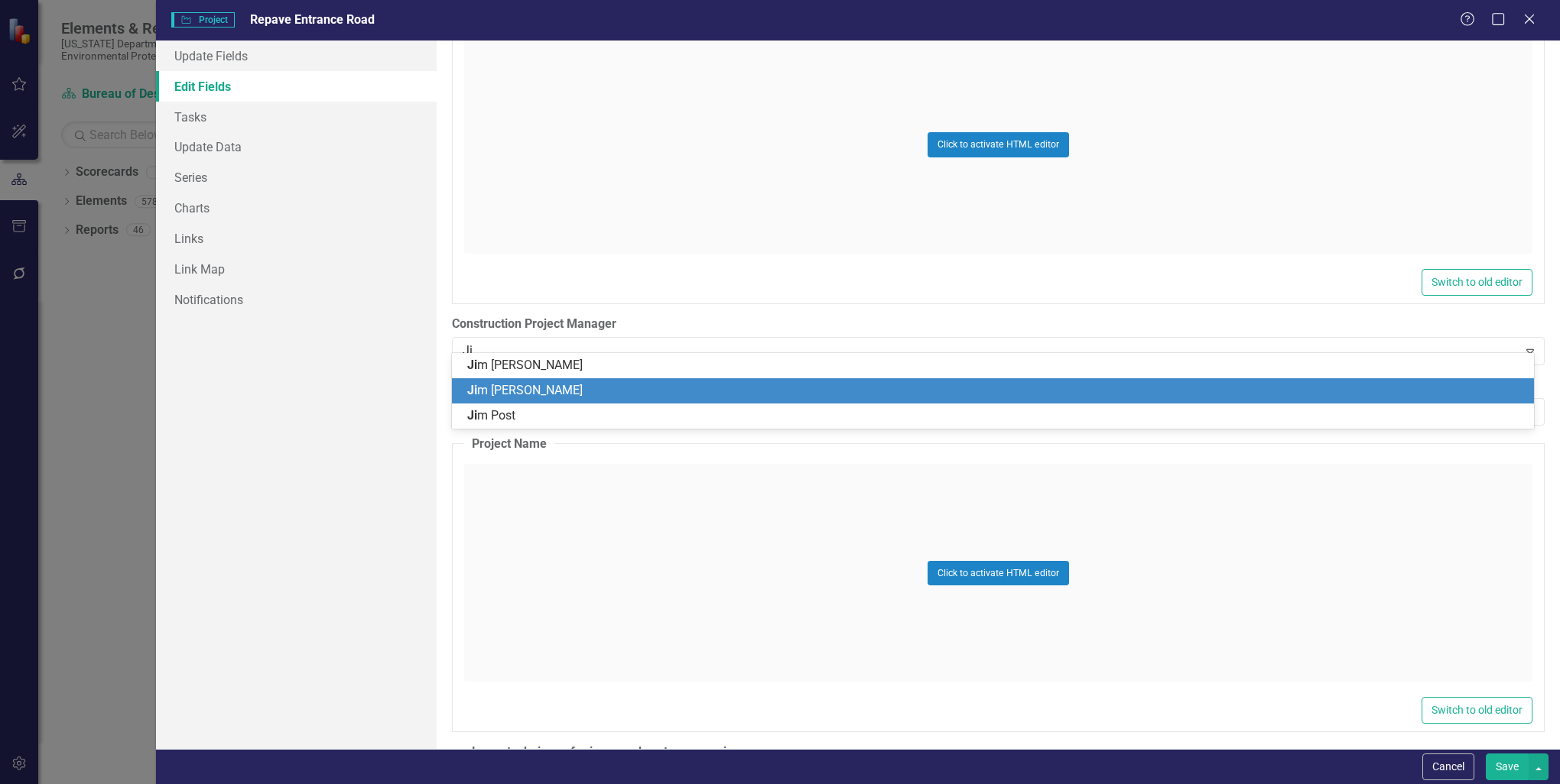
click at [744, 397] on div "[PERSON_NAME]" at bounding box center [995, 391] width 1057 height 17
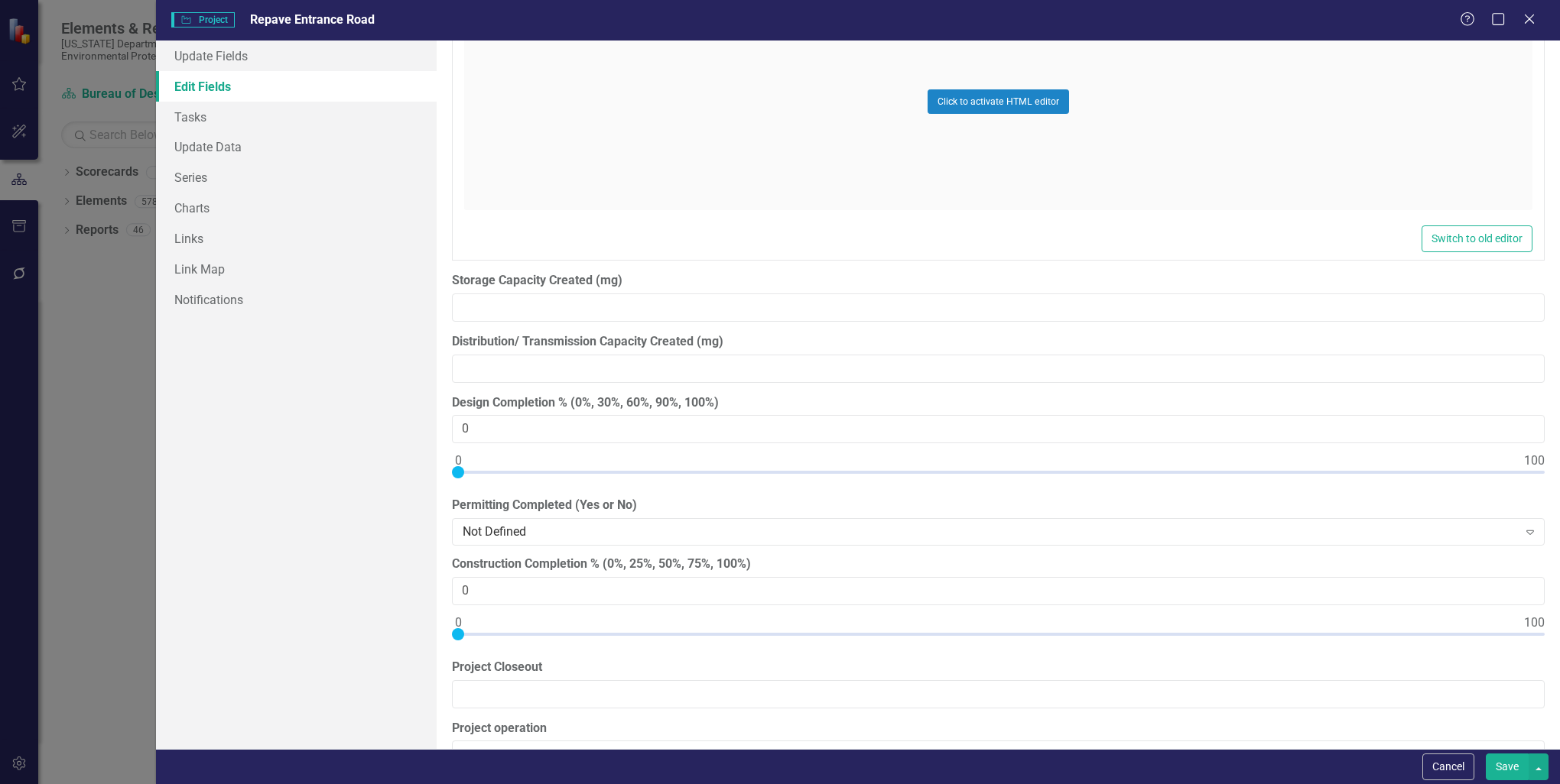
scroll to position [16351, 0]
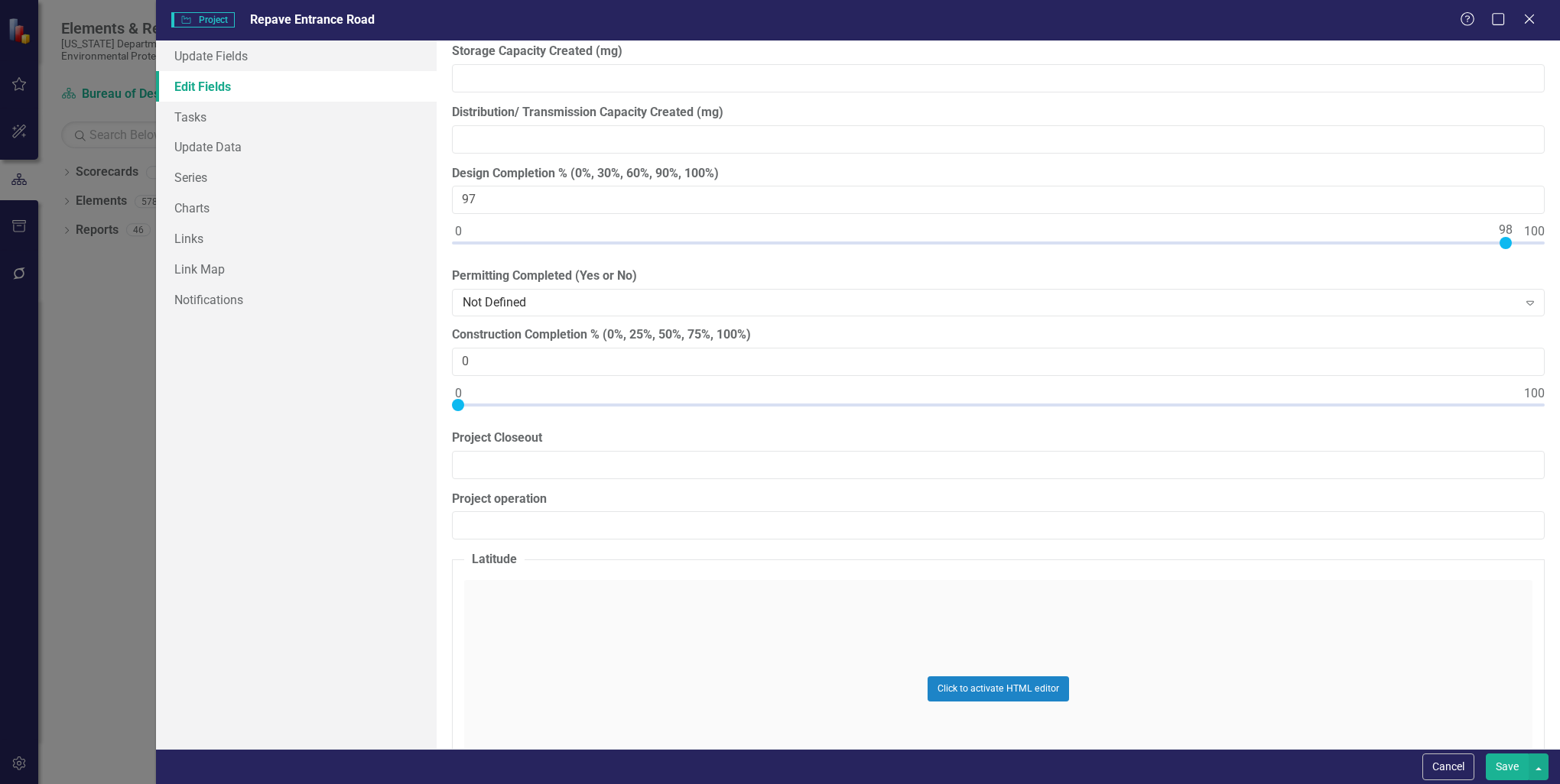
type input "100"
drag, startPoint x: 456, startPoint y: 209, endPoint x: 1597, endPoint y: 237, distance: 1141.3
click at [1559, 237] on html "Elements & Reports [US_STATE] Department of Environmental Protection Scorecard …" at bounding box center [780, 392] width 1560 height 784
click at [1538, 379] on div "ClearPoint Can Do More! How ClearPoint Can Help Close Enterprise plans can auto…" at bounding box center [998, 395] width 1124 height 709
type input "100"
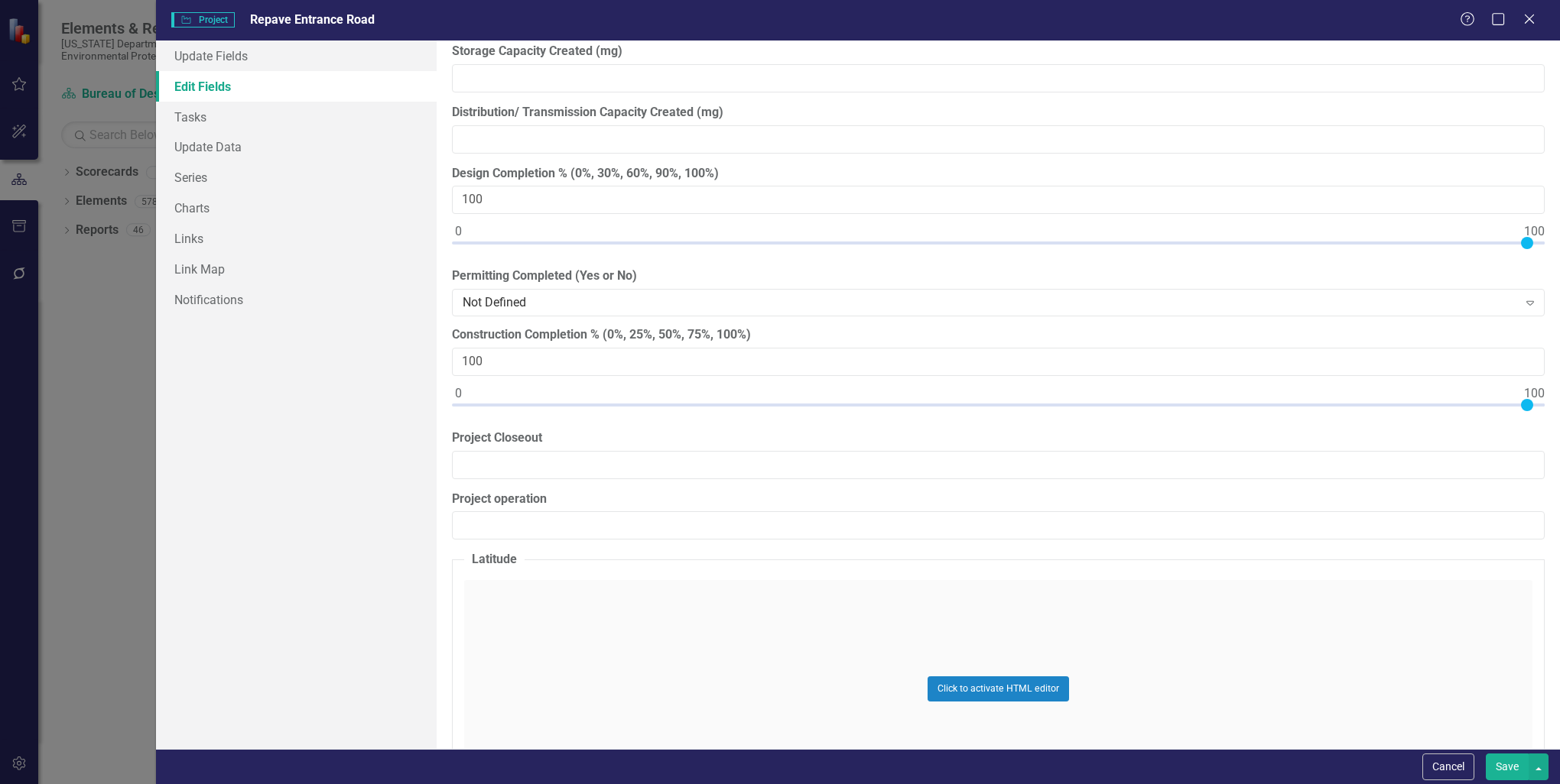
click at [1532, 399] on div at bounding box center [998, 408] width 1093 height 19
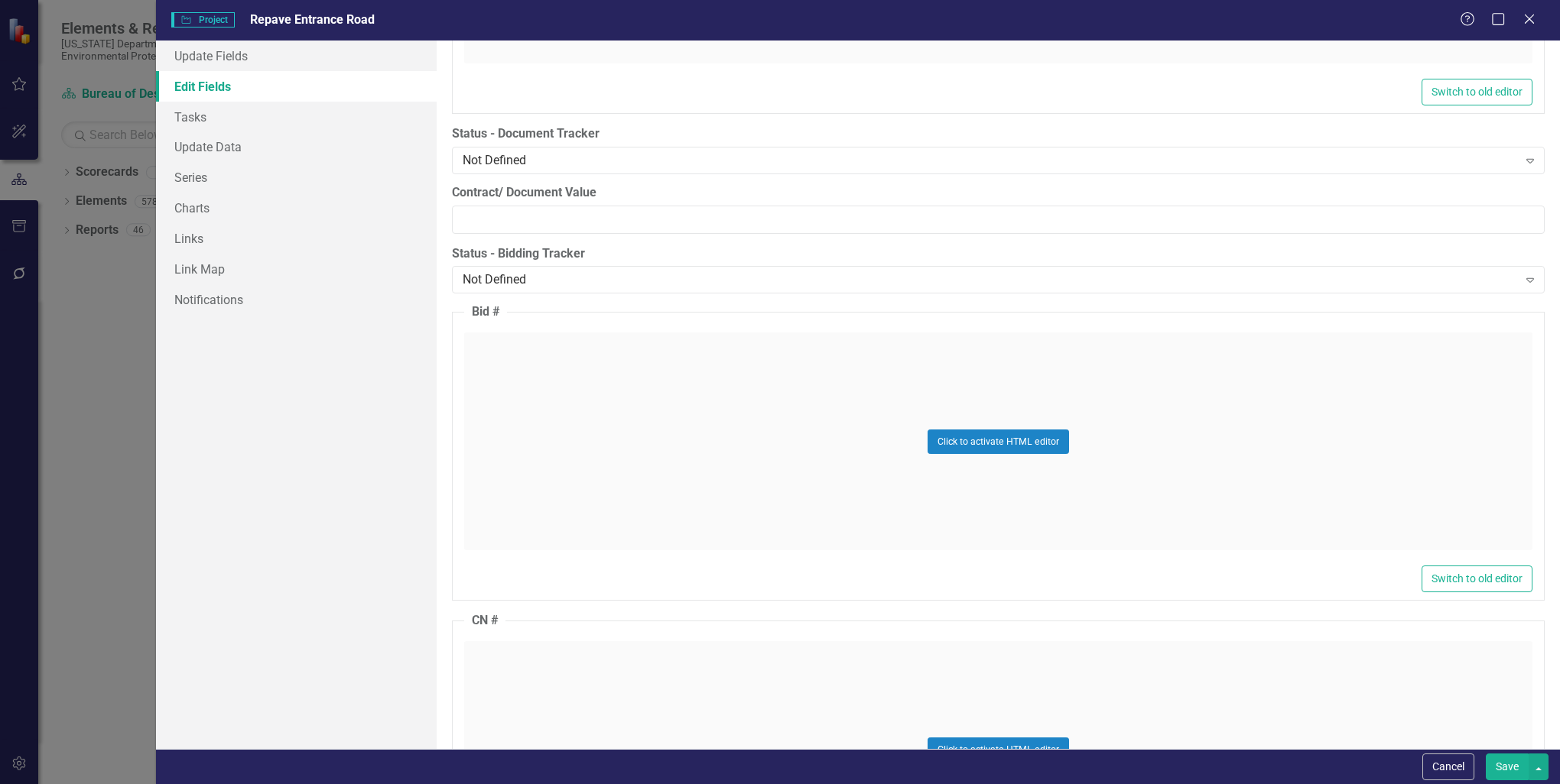
scroll to position [20860, 0]
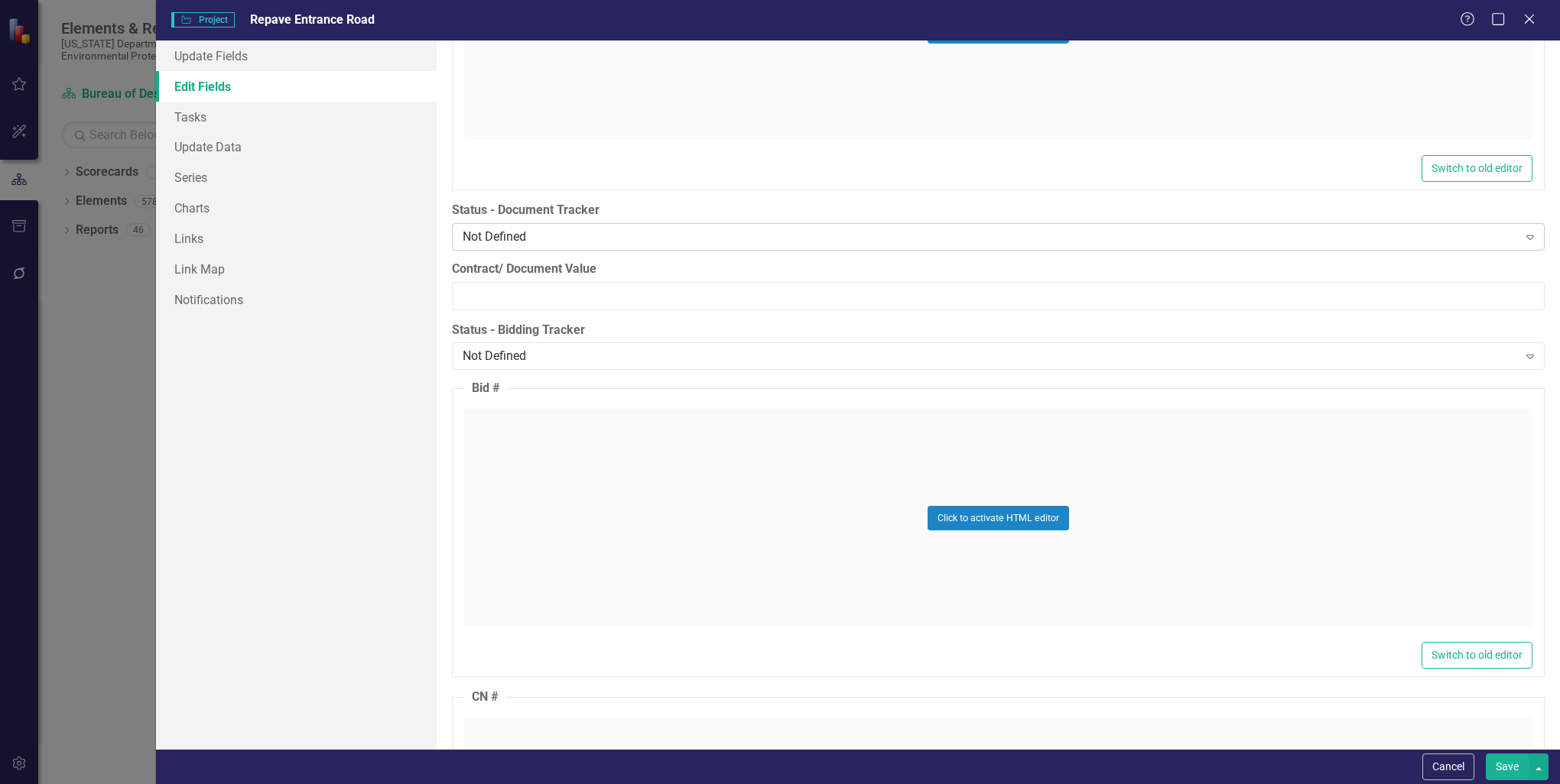
click at [1522, 231] on icon "Expand" at bounding box center [1530, 237] width 15 height 13
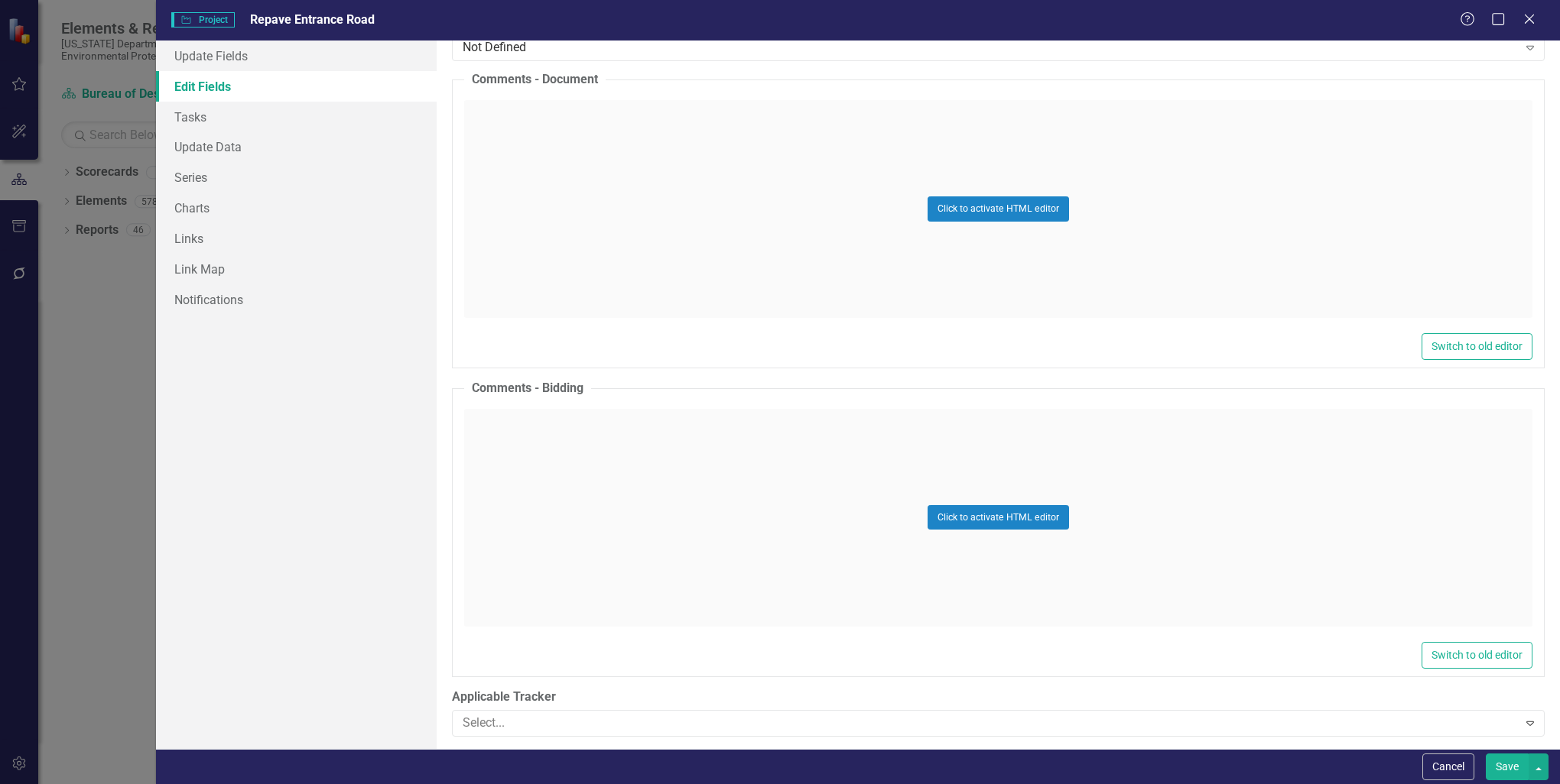
scroll to position [24526, 0]
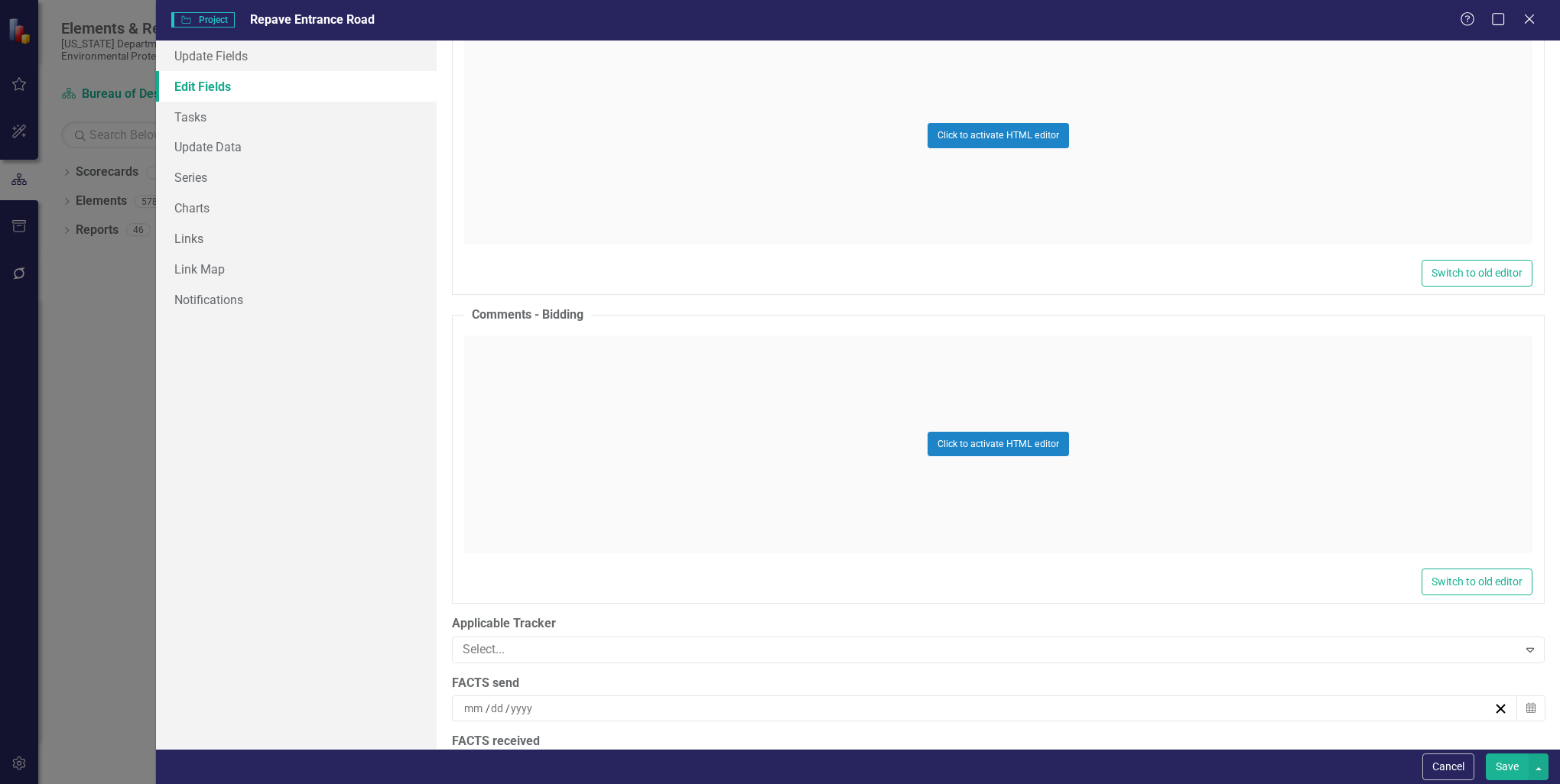
click at [1514, 766] on button "Save" at bounding box center [1507, 767] width 42 height 27
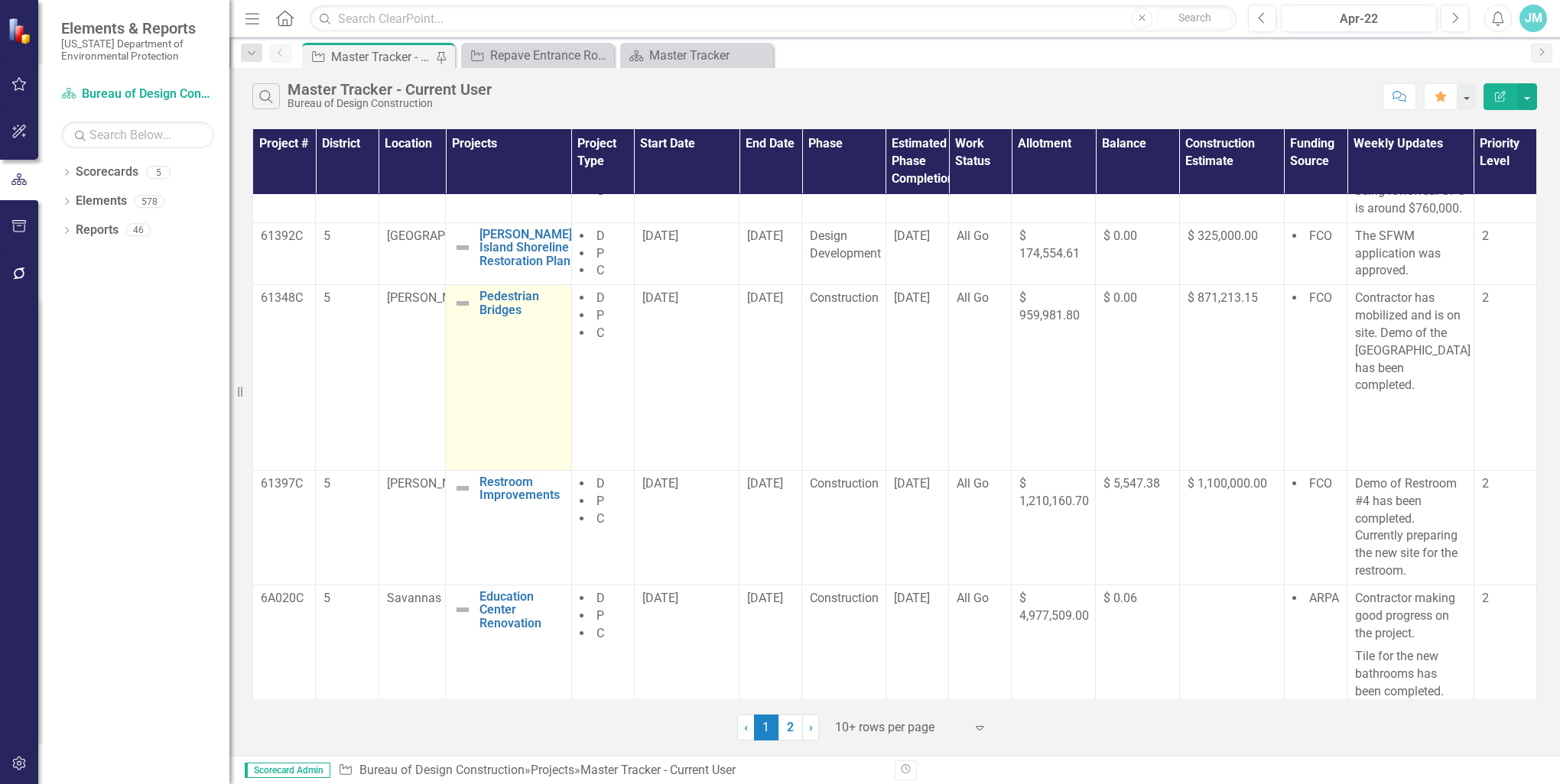
scroll to position [626, 0]
